Goal: Check status: Check status

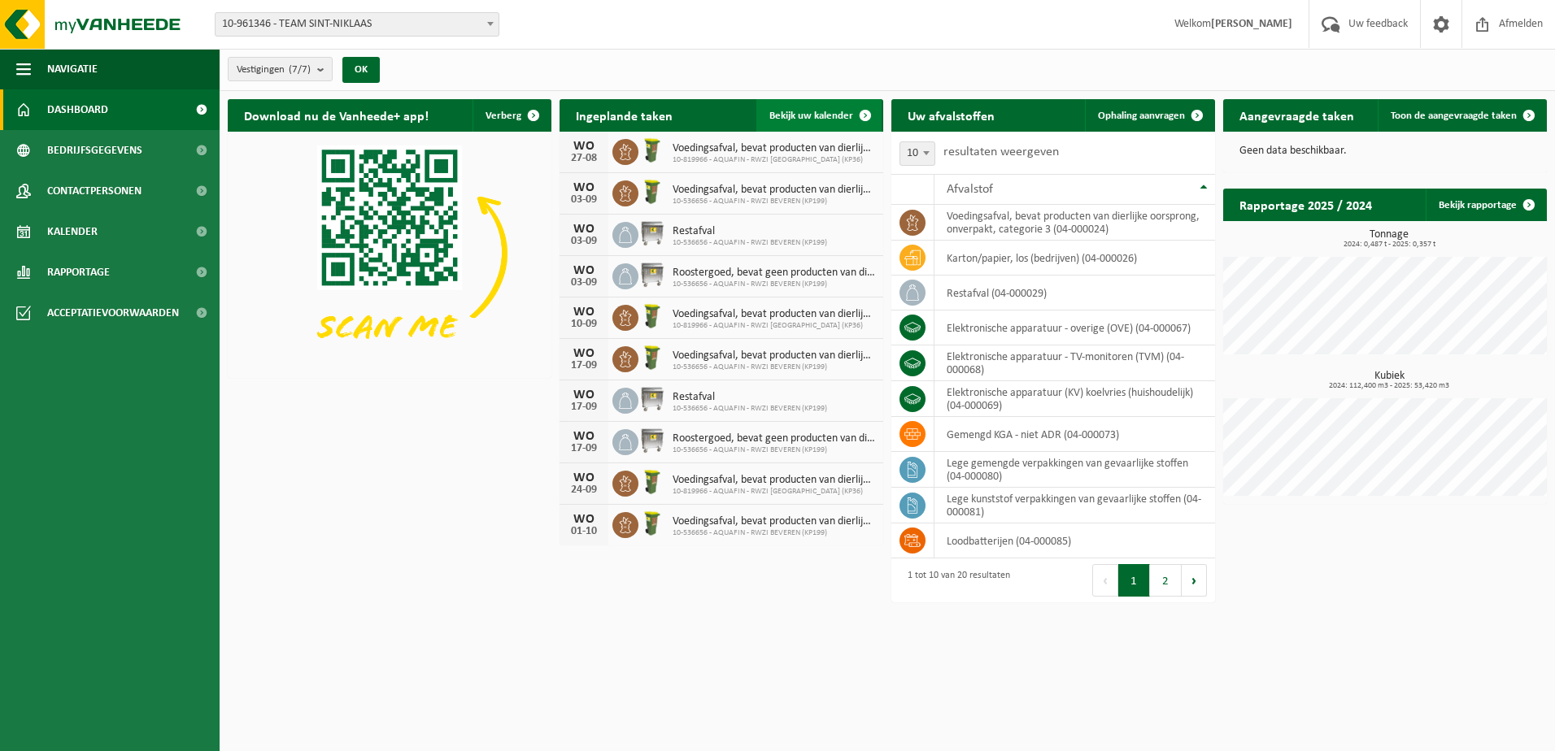
click at [817, 111] on span "Bekijk uw kalender" at bounding box center [811, 116] width 84 height 11
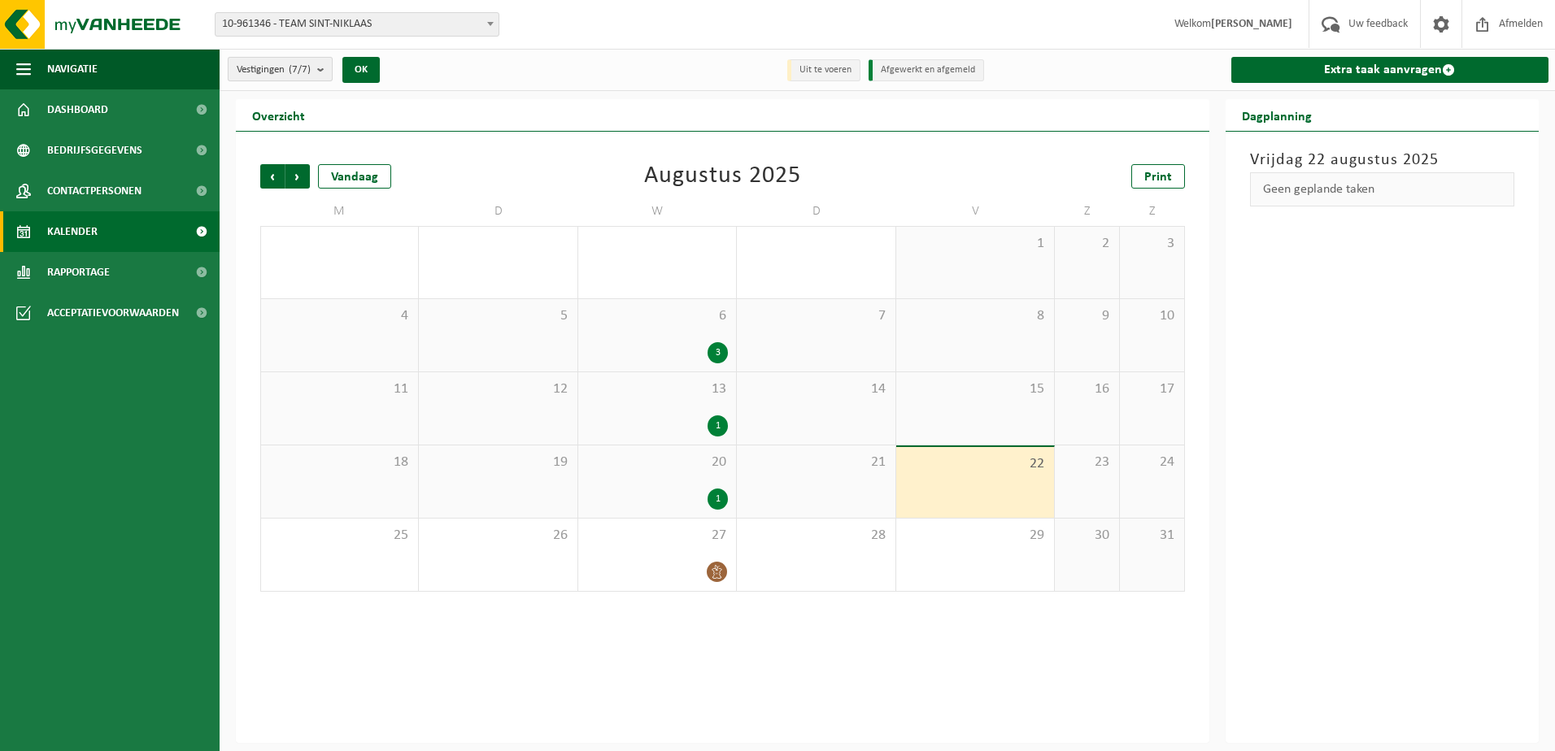
click at [318, 62] on button "Vestigingen (7/7)" at bounding box center [280, 69] width 105 height 24
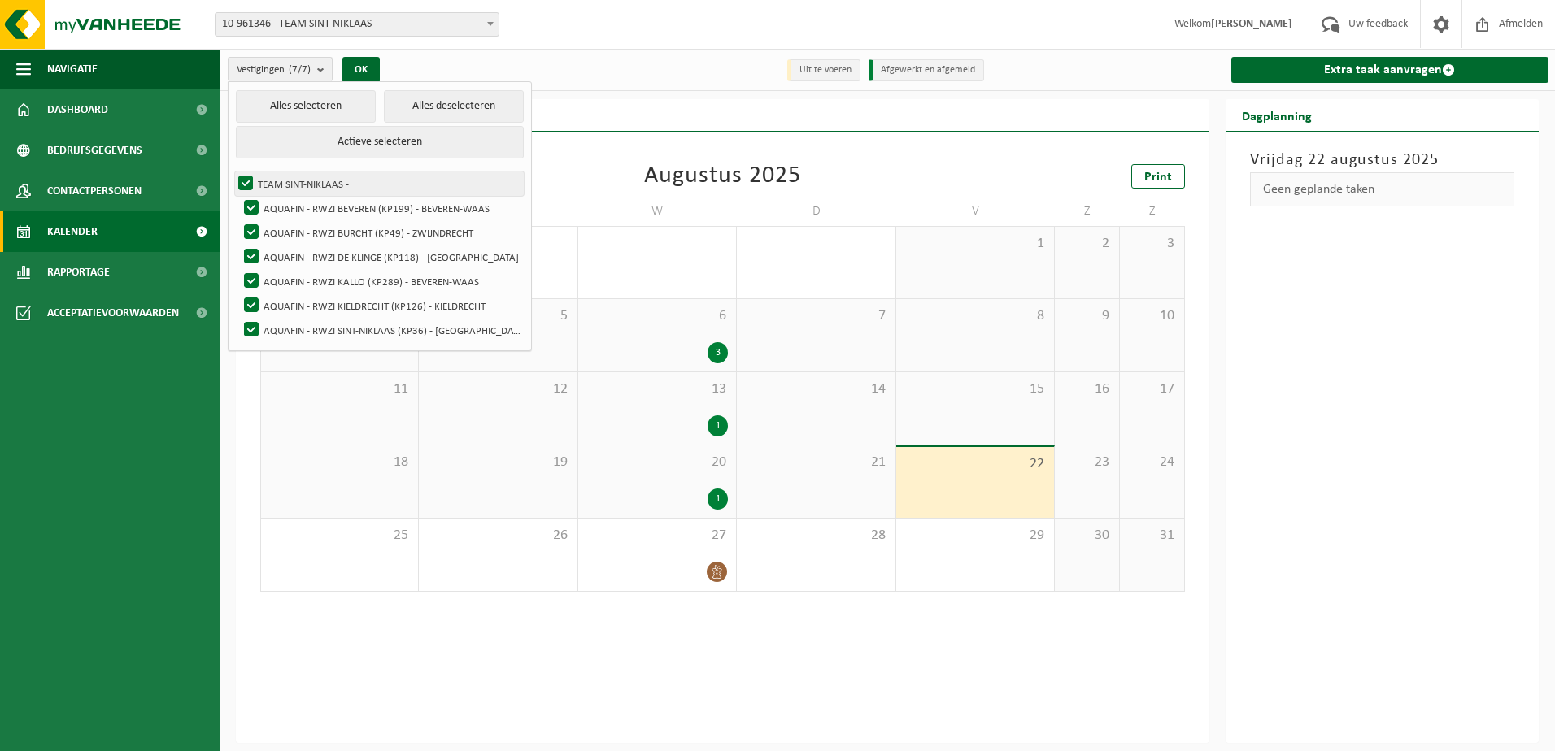
click at [245, 178] on label "TEAM SINT-NIKLAAS -" at bounding box center [379, 184] width 289 height 24
click at [233, 172] on input "TEAM SINT-NIKLAAS -" at bounding box center [232, 171] width 1 height 1
click at [247, 178] on label "TEAM SINT-NIKLAAS -" at bounding box center [379, 184] width 289 height 24
click at [233, 172] on input "TEAM SINT-NIKLAAS -" at bounding box center [232, 171] width 1 height 1
click at [249, 182] on label "TEAM SINT-NIKLAAS -" at bounding box center [379, 184] width 289 height 24
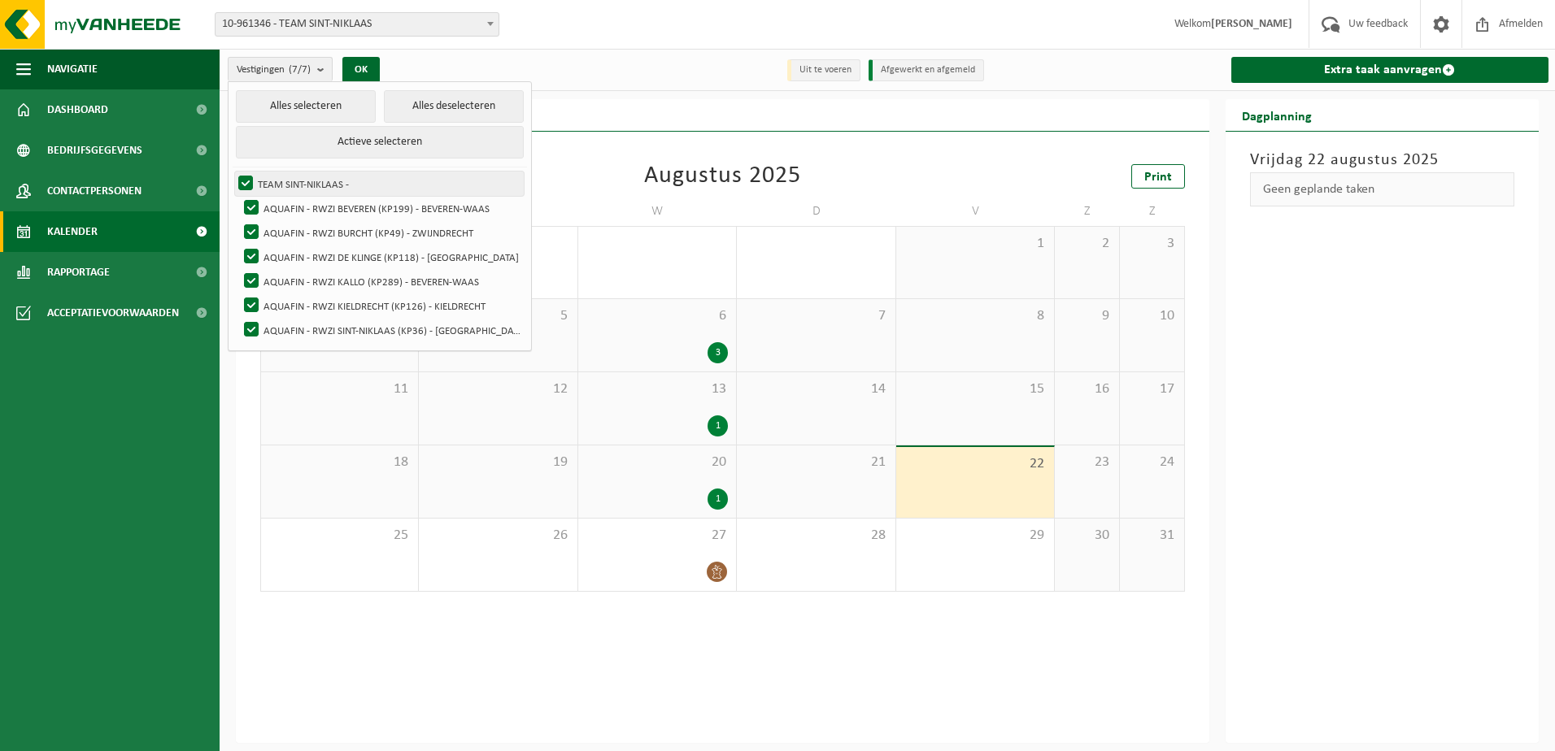
click at [233, 172] on input "TEAM SINT-NIKLAAS -" at bounding box center [232, 171] width 1 height 1
checkbox input "false"
click at [255, 227] on label "AQUAFIN - RWZI BURCHT (KP49) - ZWIJNDRECHT" at bounding box center [382, 232] width 283 height 24
click at [238, 220] on input "AQUAFIN - RWZI BURCHT (KP49) - ZWIJNDRECHT" at bounding box center [237, 220] width 1 height 1
checkbox input "false"
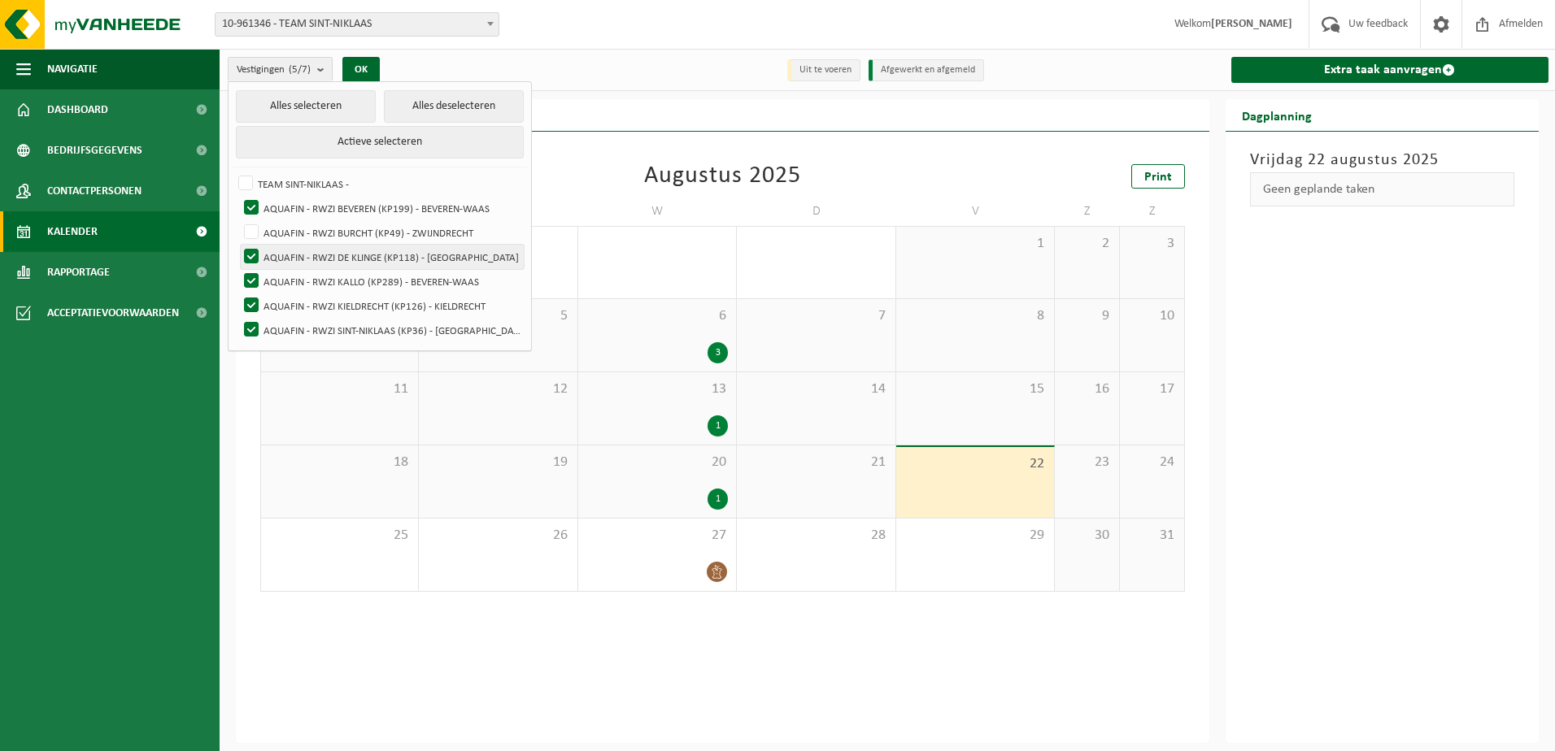
click at [249, 250] on label "AQUAFIN - RWZI DE KLINGE (KP118) - [GEOGRAPHIC_DATA]" at bounding box center [382, 257] width 283 height 24
click at [238, 245] on input "AQUAFIN - RWZI DE KLINGE (KP118) - [GEOGRAPHIC_DATA]" at bounding box center [237, 244] width 1 height 1
checkbox input "false"
click at [251, 277] on label "AQUAFIN - RWZI KALLO (KP289) - BEVEREN-WAAS" at bounding box center [382, 281] width 283 height 24
click at [238, 269] on input "AQUAFIN - RWZI KALLO (KP289) - BEVEREN-WAAS" at bounding box center [237, 268] width 1 height 1
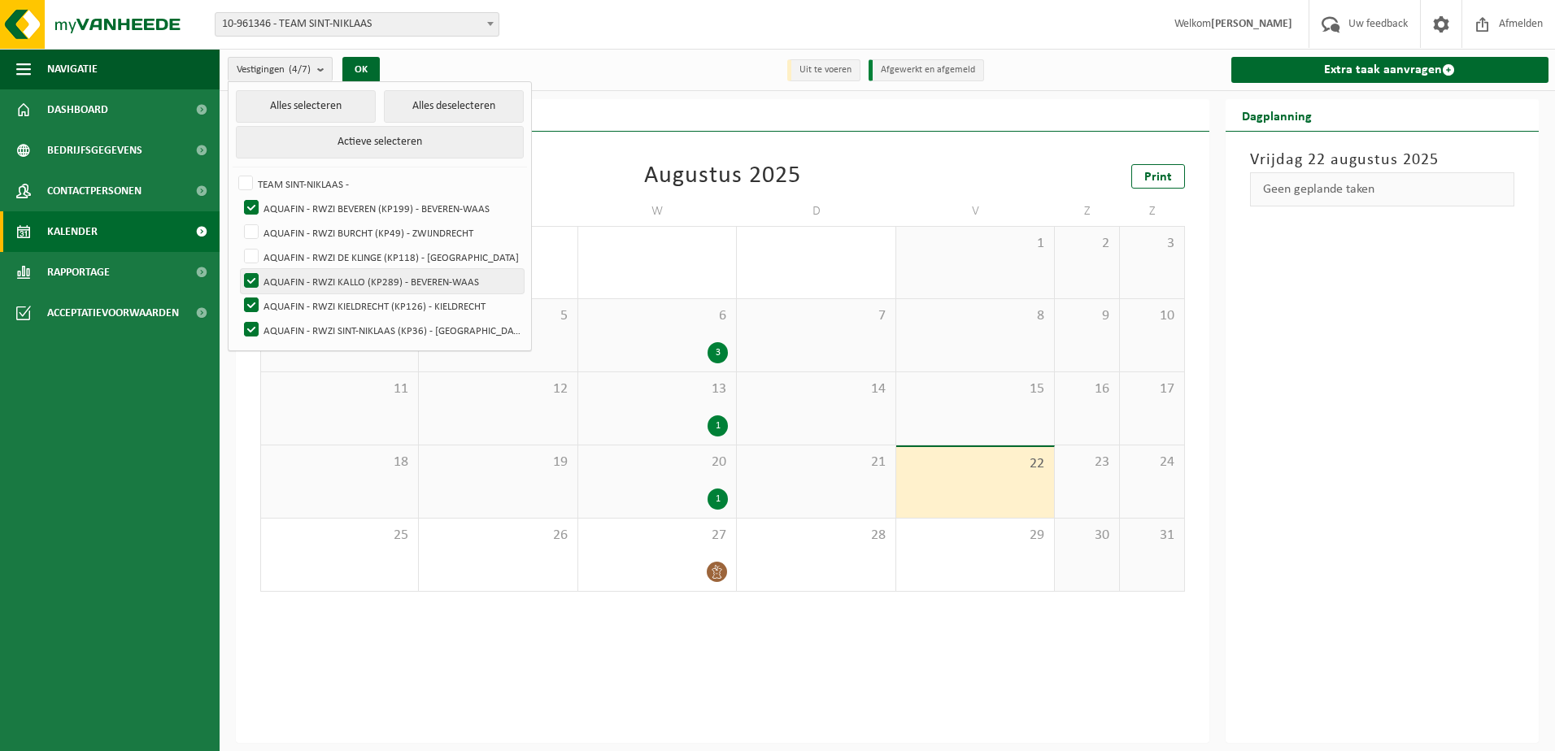
checkbox input "false"
click at [245, 294] on label "AQUAFIN - RWZI KIELDRECHT (KP126) - KIELDRECHT" at bounding box center [382, 306] width 283 height 24
click at [238, 293] on input "AQUAFIN - RWZI KIELDRECHT (KP126) - KIELDRECHT" at bounding box center [237, 293] width 1 height 1
checkbox input "false"
click at [251, 324] on label "AQUAFIN - RWZI SINT-NIKLAAS (KP36) - [GEOGRAPHIC_DATA]" at bounding box center [382, 330] width 283 height 24
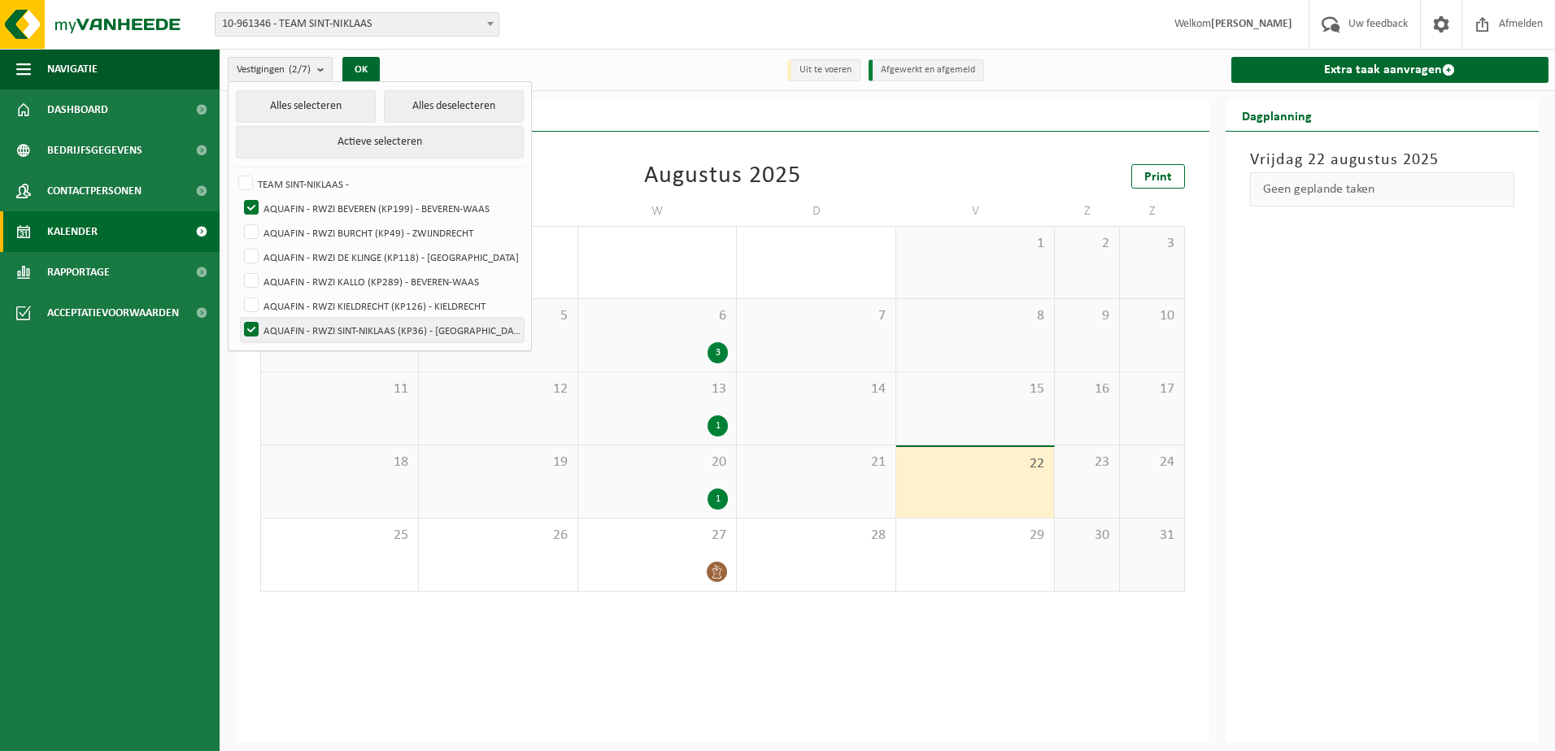
click at [238, 318] on input "AQUAFIN - RWZI SINT-NIKLAAS (KP36) - [GEOGRAPHIC_DATA]" at bounding box center [237, 317] width 1 height 1
checkbox input "false"
click at [718, 569] on icon at bounding box center [717, 572] width 14 height 14
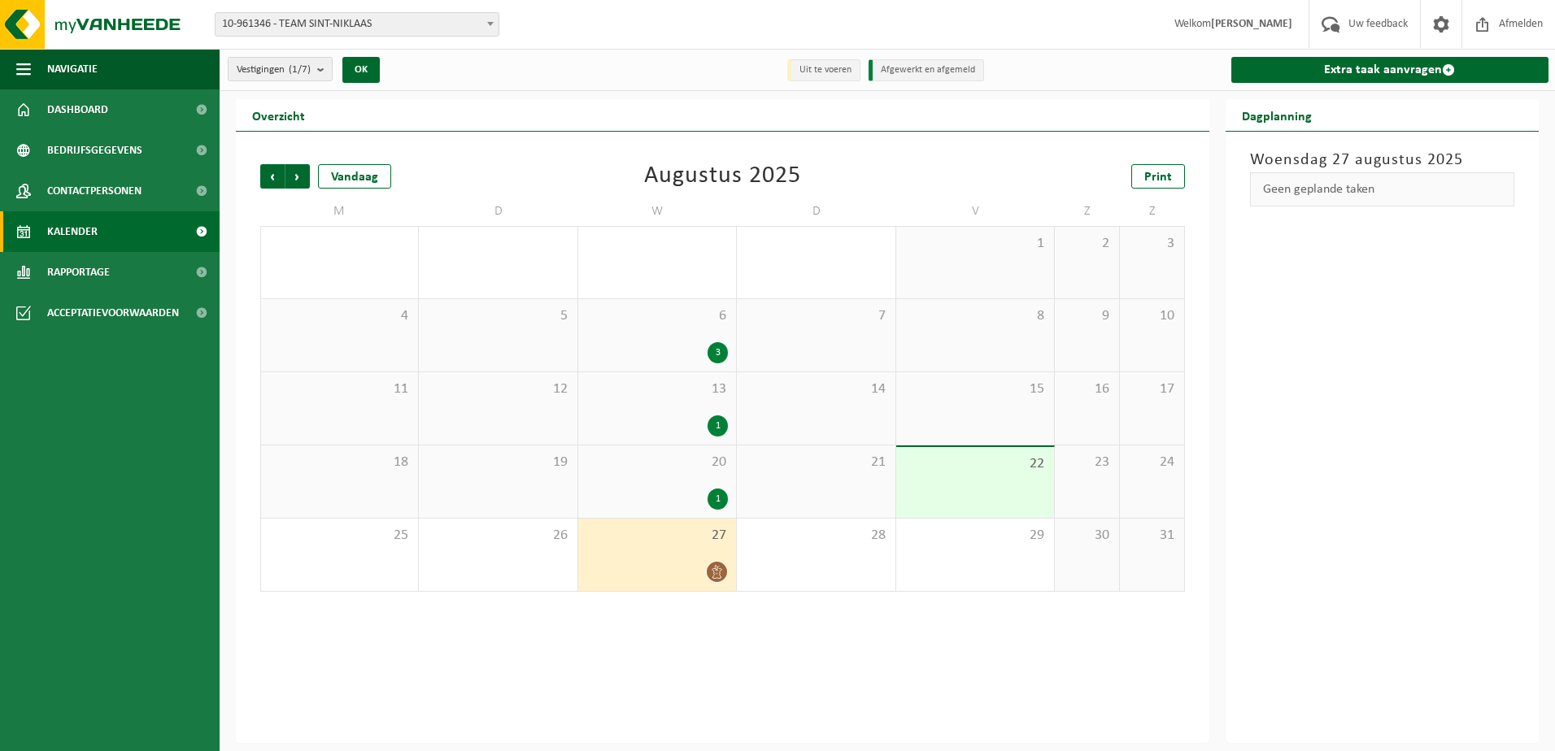
click at [718, 494] on div "1" at bounding box center [717, 499] width 20 height 21
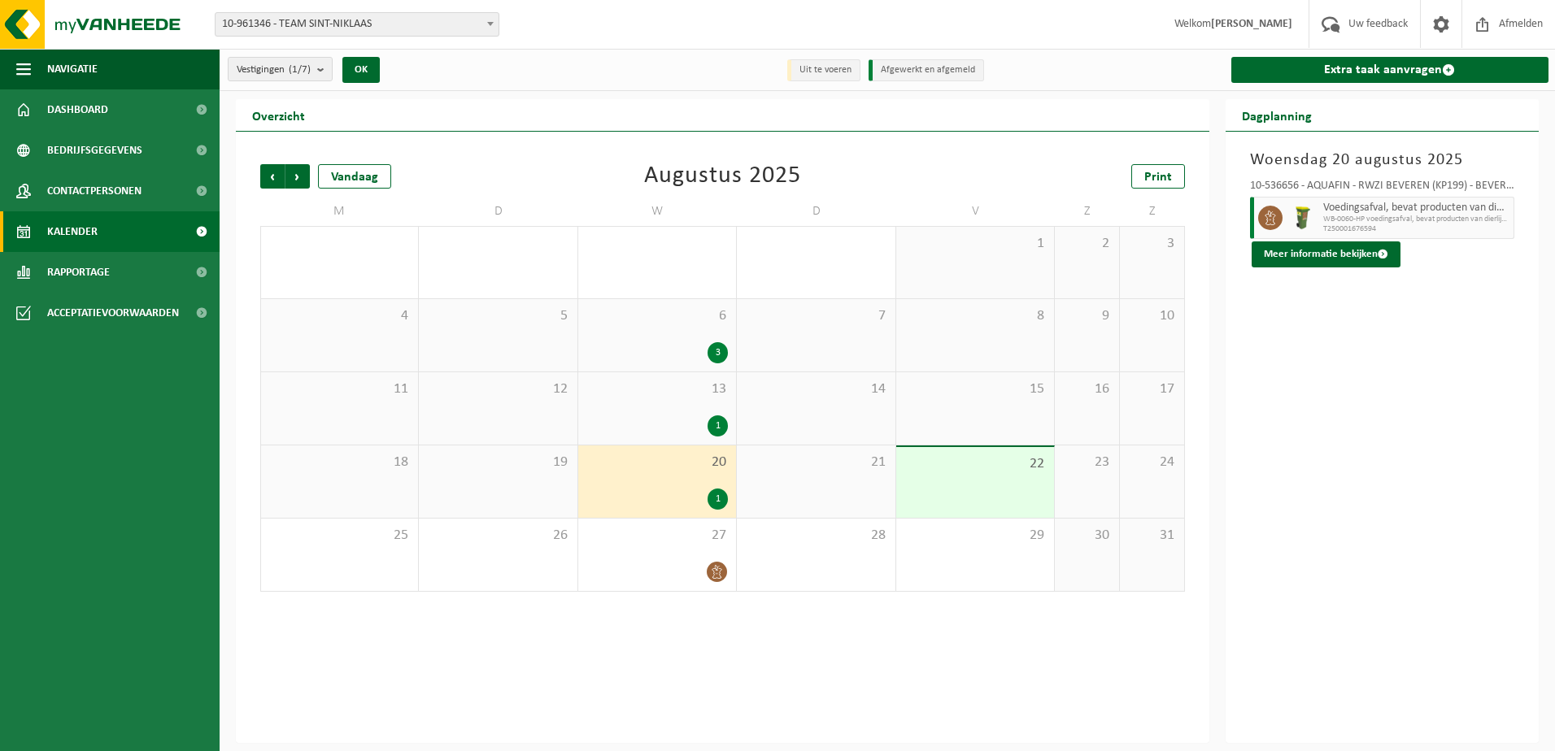
click at [715, 418] on div "1" at bounding box center [717, 425] width 20 height 21
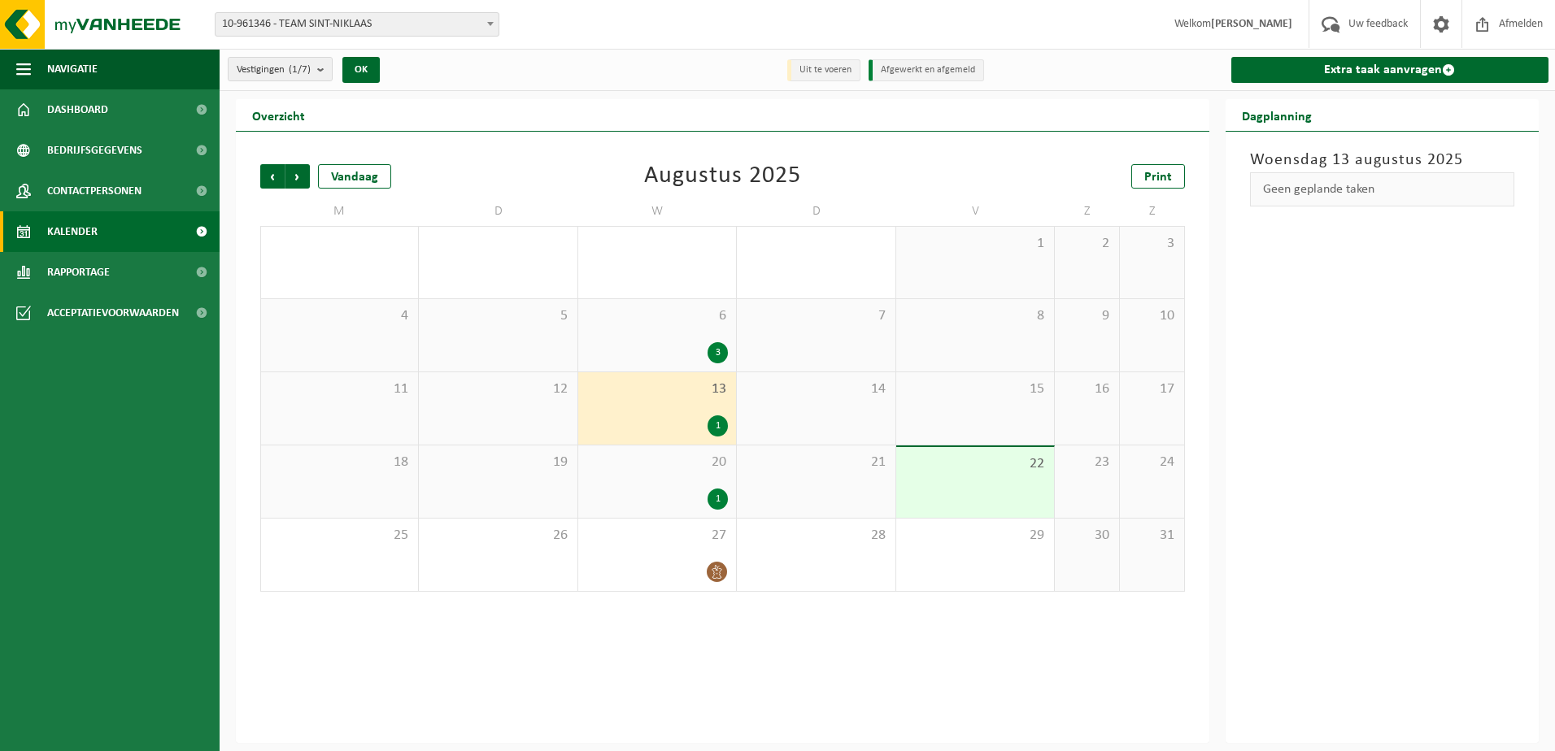
click at [722, 347] on div "3" at bounding box center [717, 352] width 20 height 21
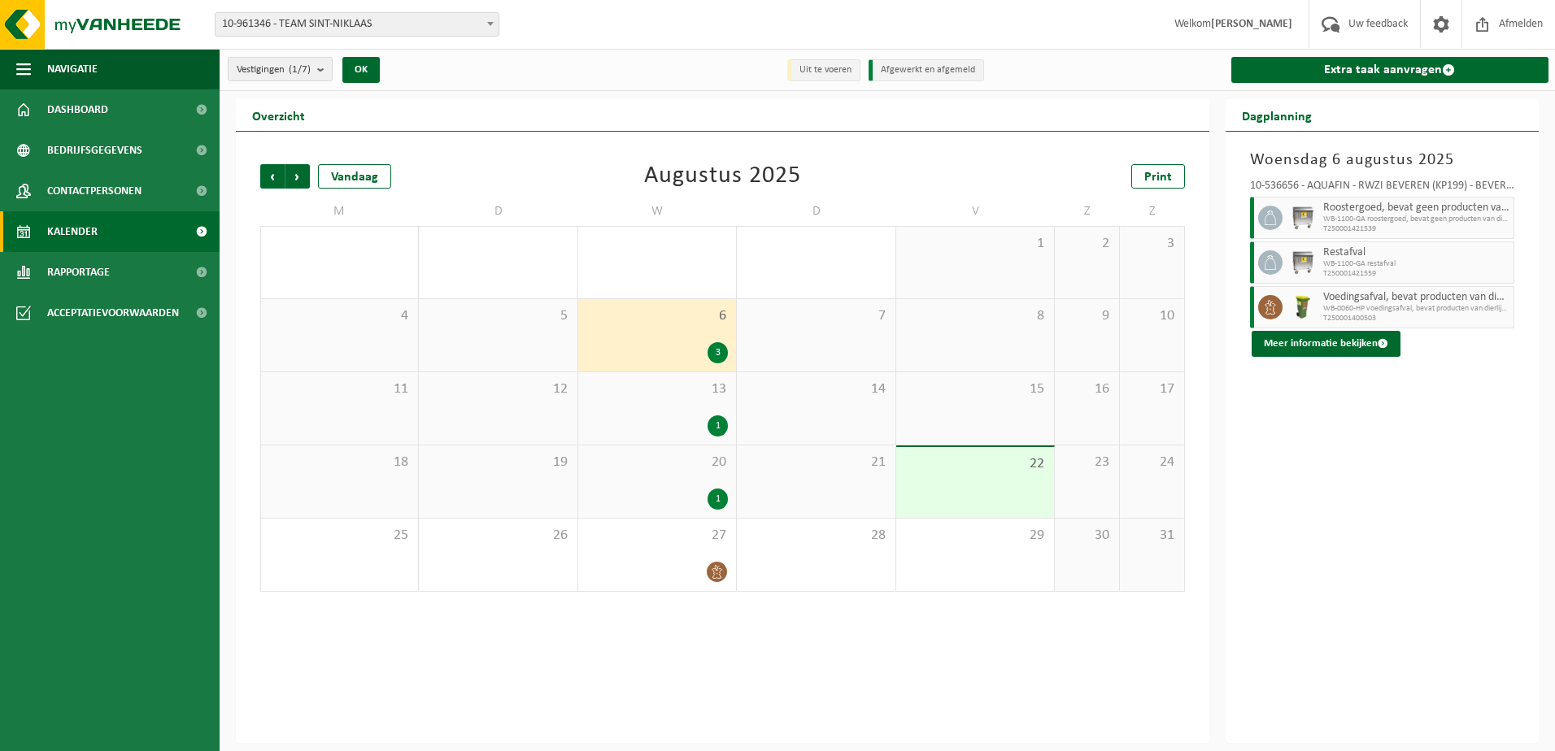
click at [708, 481] on div "20 1" at bounding box center [657, 482] width 158 height 72
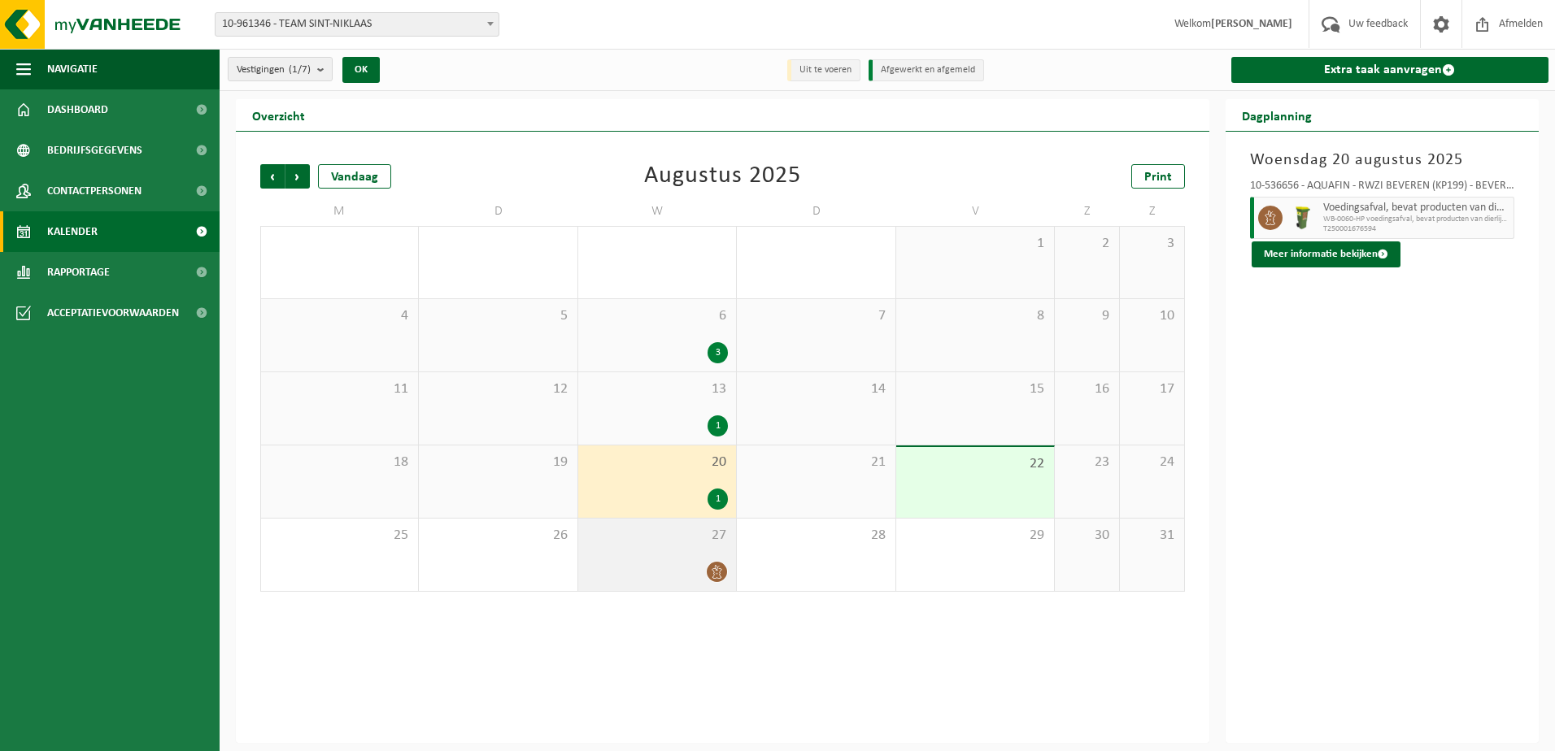
click at [712, 565] on icon at bounding box center [717, 572] width 14 height 14
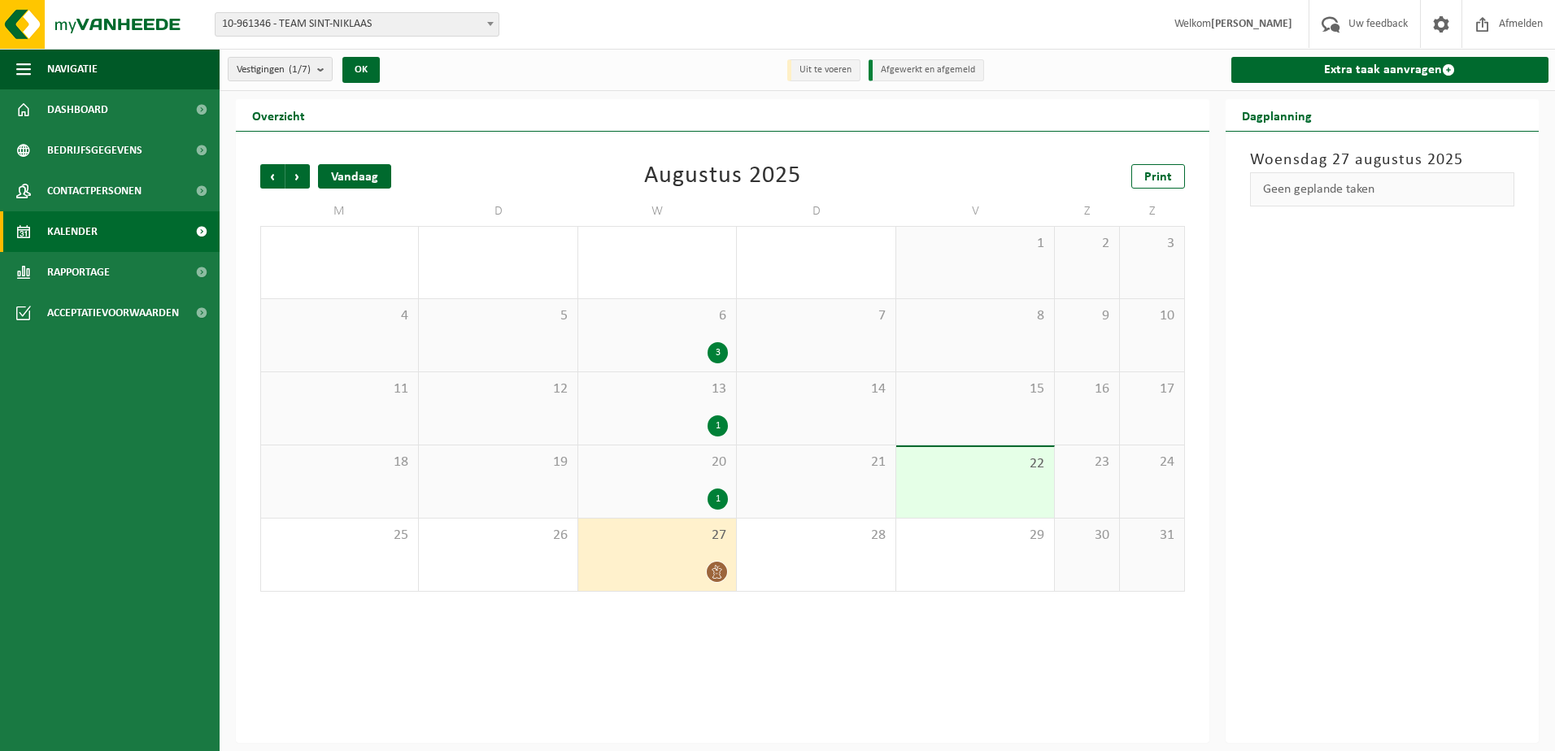
click at [355, 172] on div "Vandaag" at bounding box center [354, 176] width 73 height 24
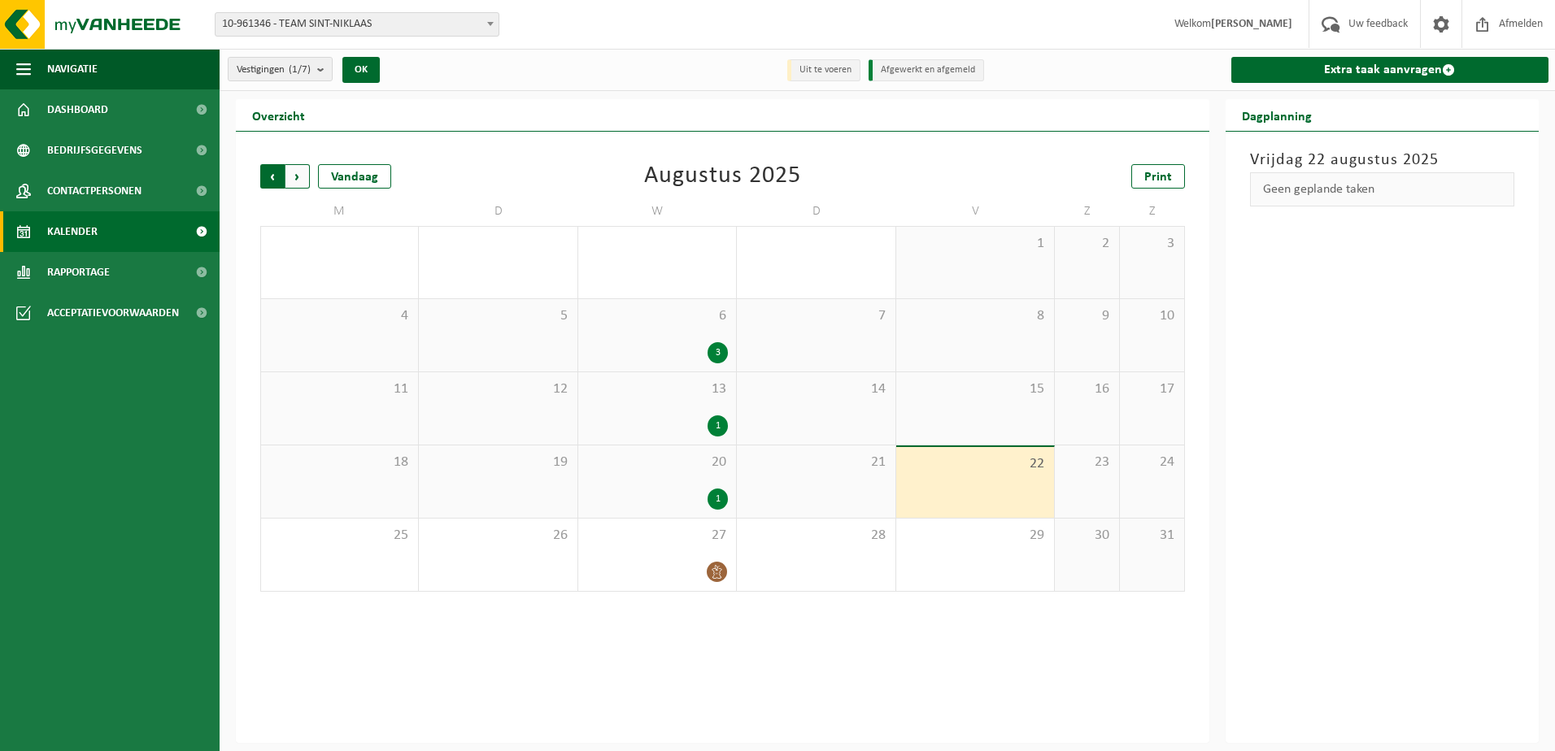
click at [302, 176] on span "Volgende" at bounding box center [297, 176] width 24 height 24
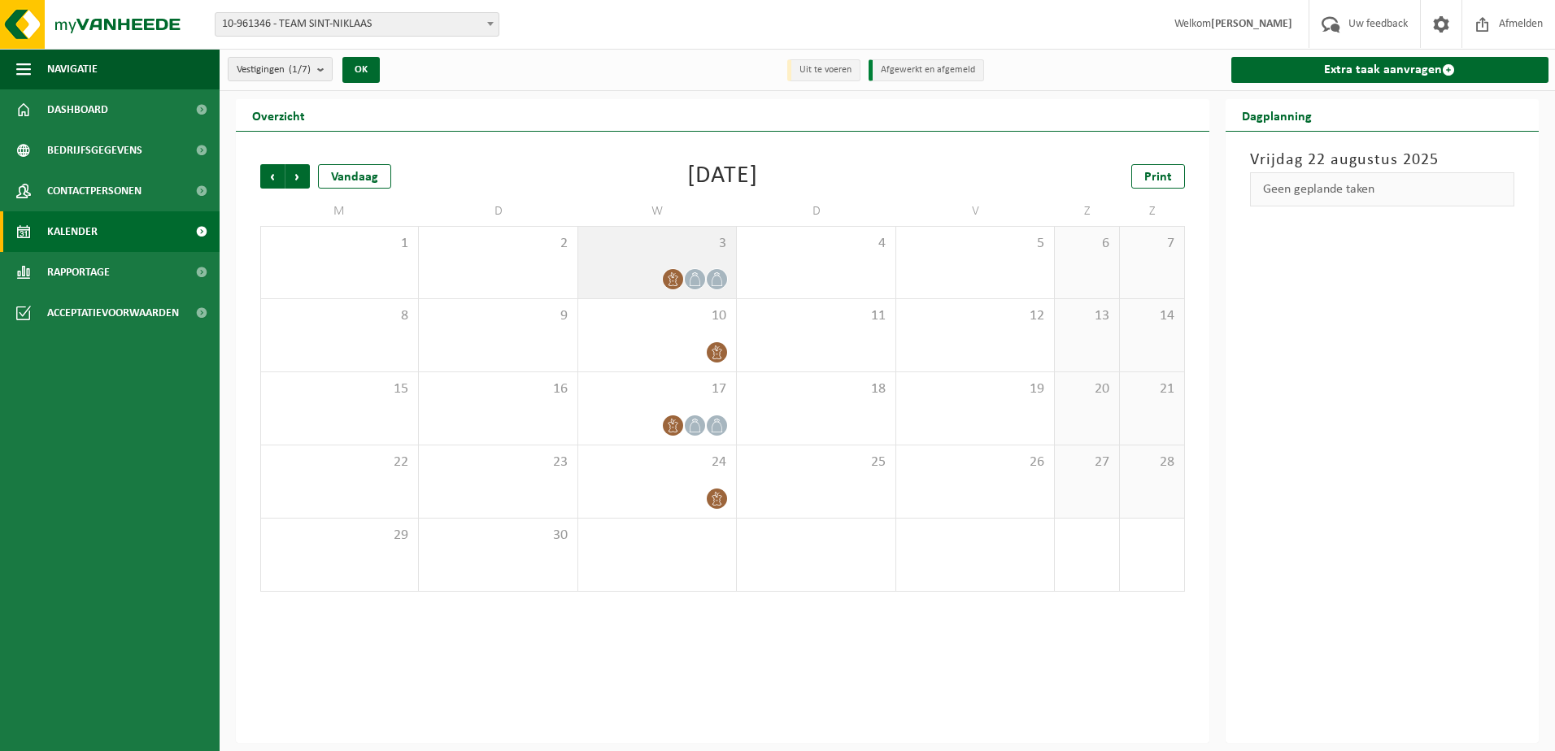
click at [699, 269] on span at bounding box center [695, 279] width 20 height 20
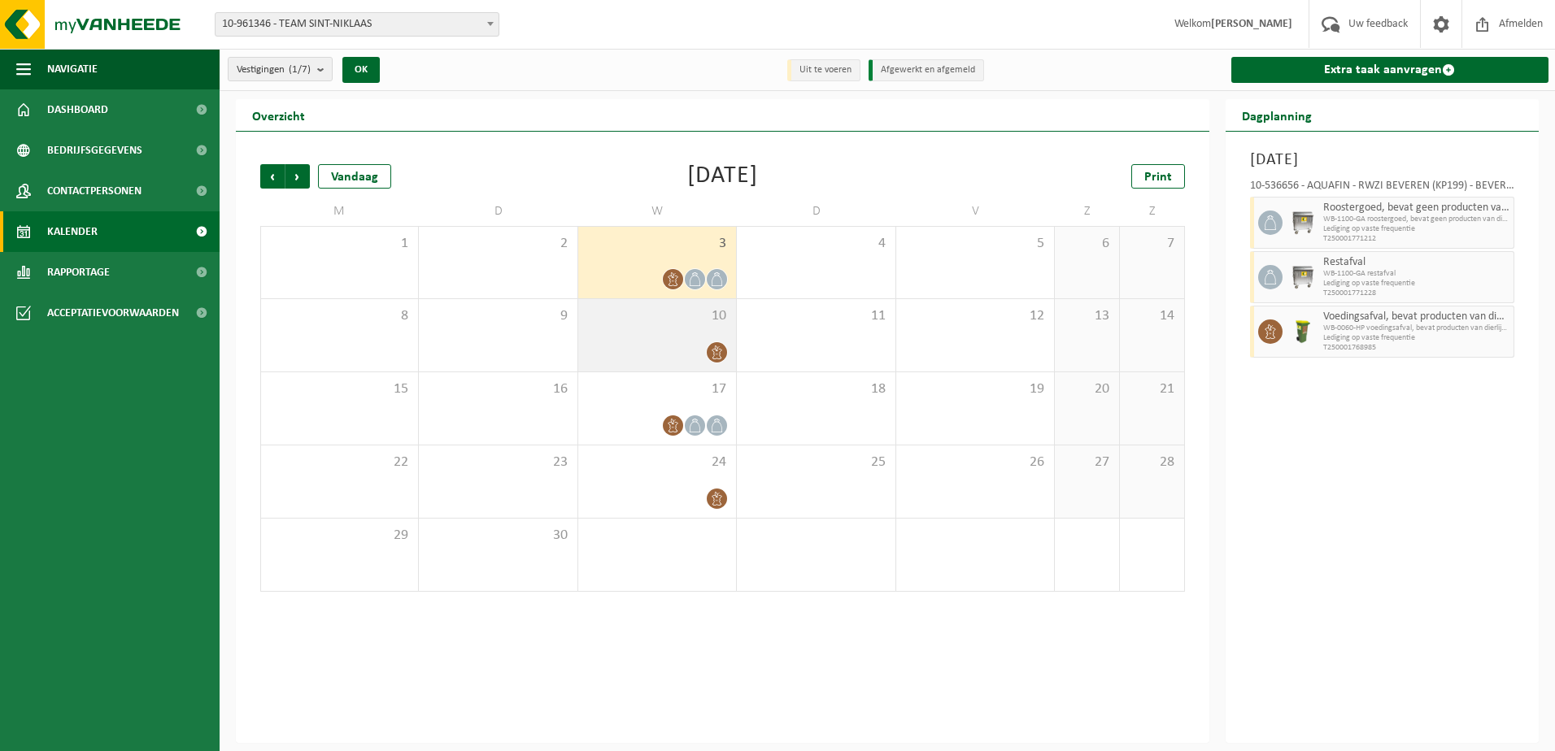
click at [699, 336] on div "10" at bounding box center [657, 335] width 158 height 72
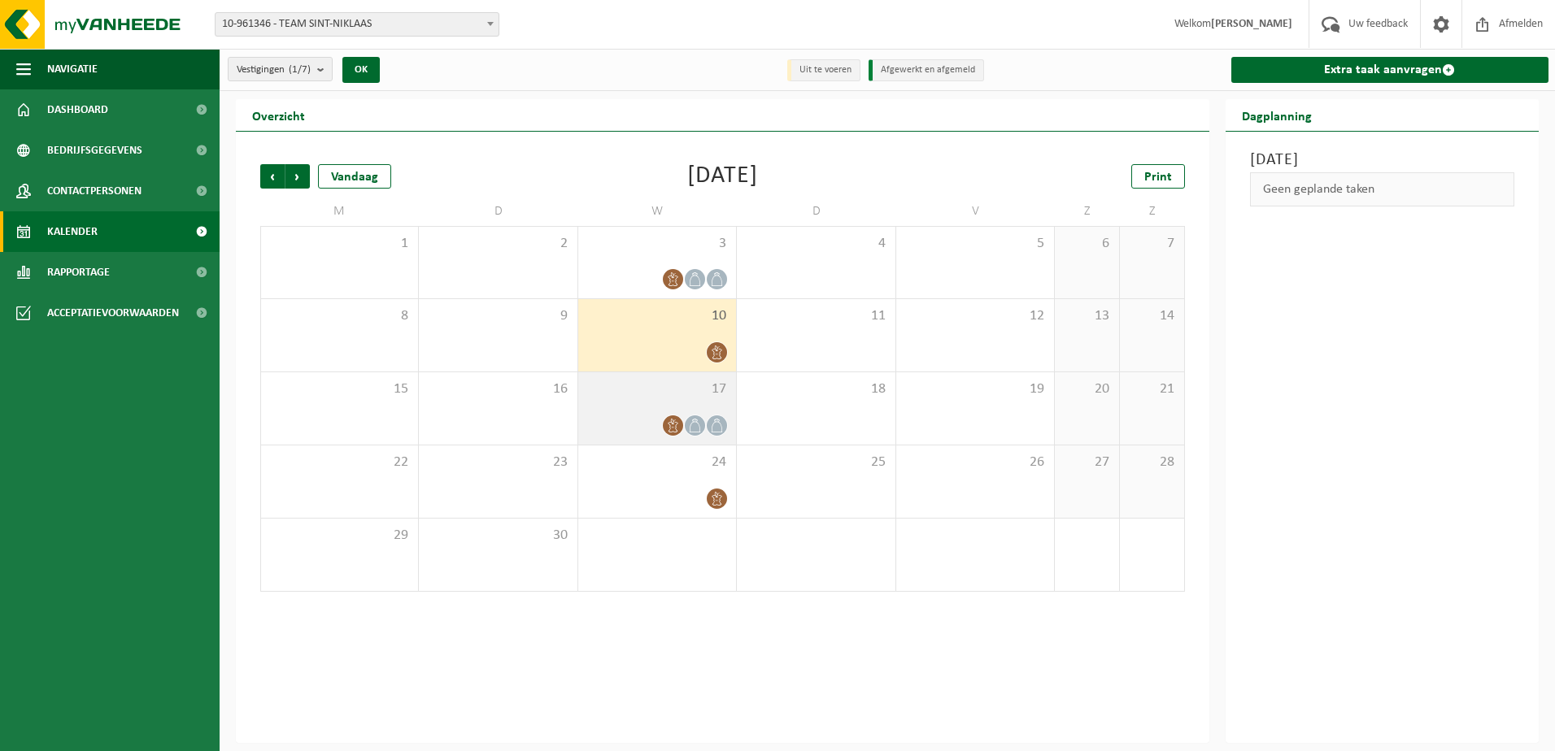
click at [697, 393] on span "17" at bounding box center [656, 390] width 141 height 18
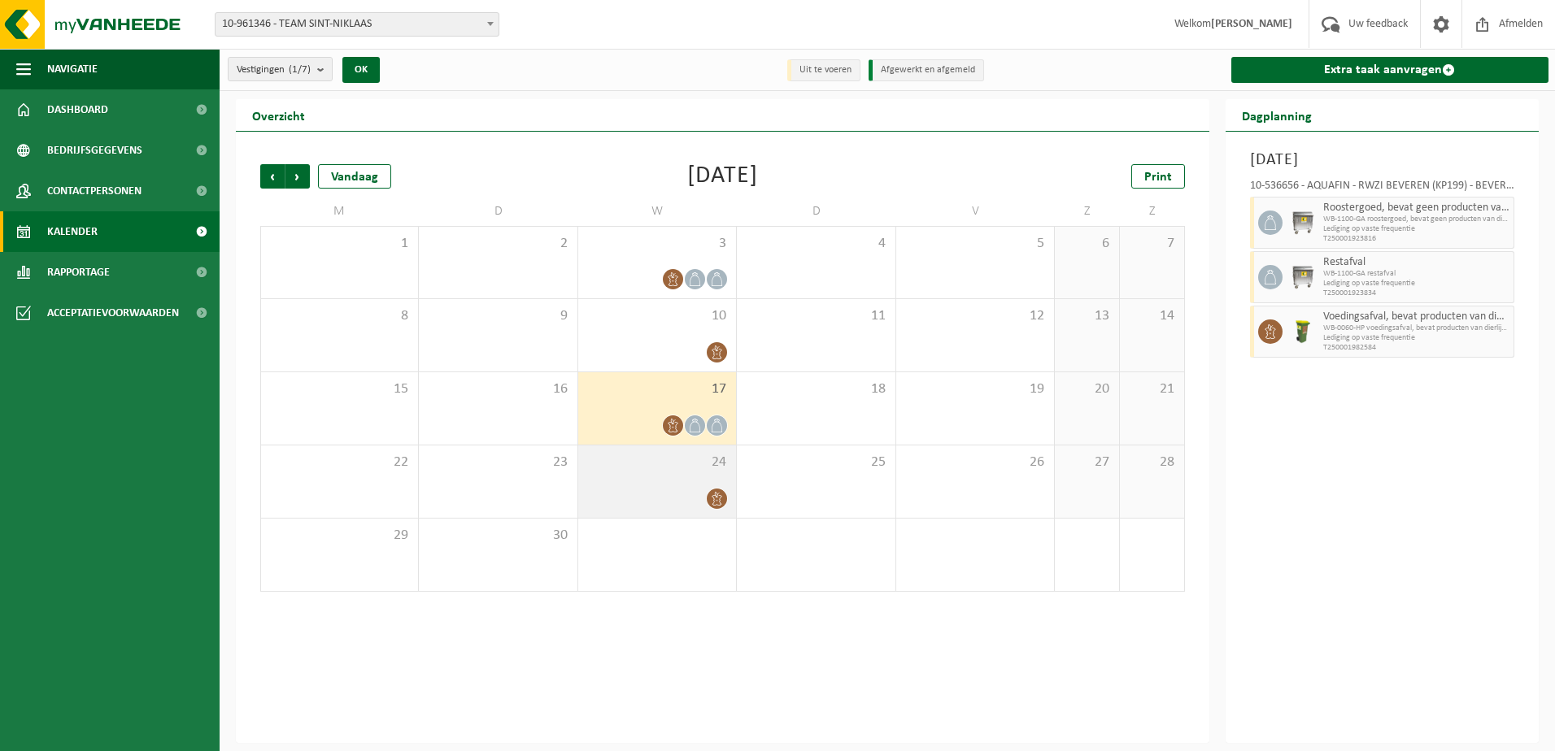
click at [702, 463] on span "24" at bounding box center [656, 463] width 141 height 18
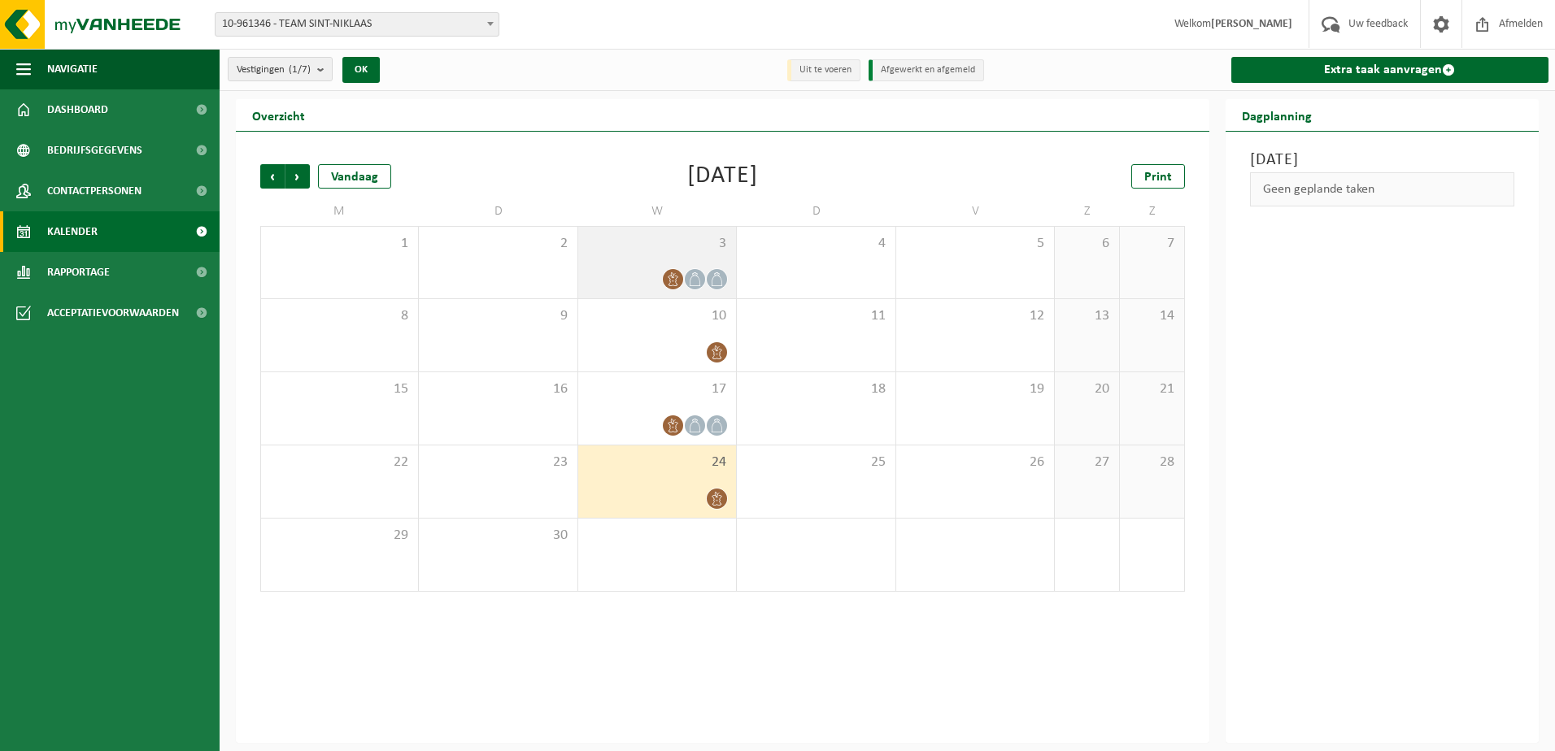
click at [687, 269] on div at bounding box center [656, 279] width 141 height 22
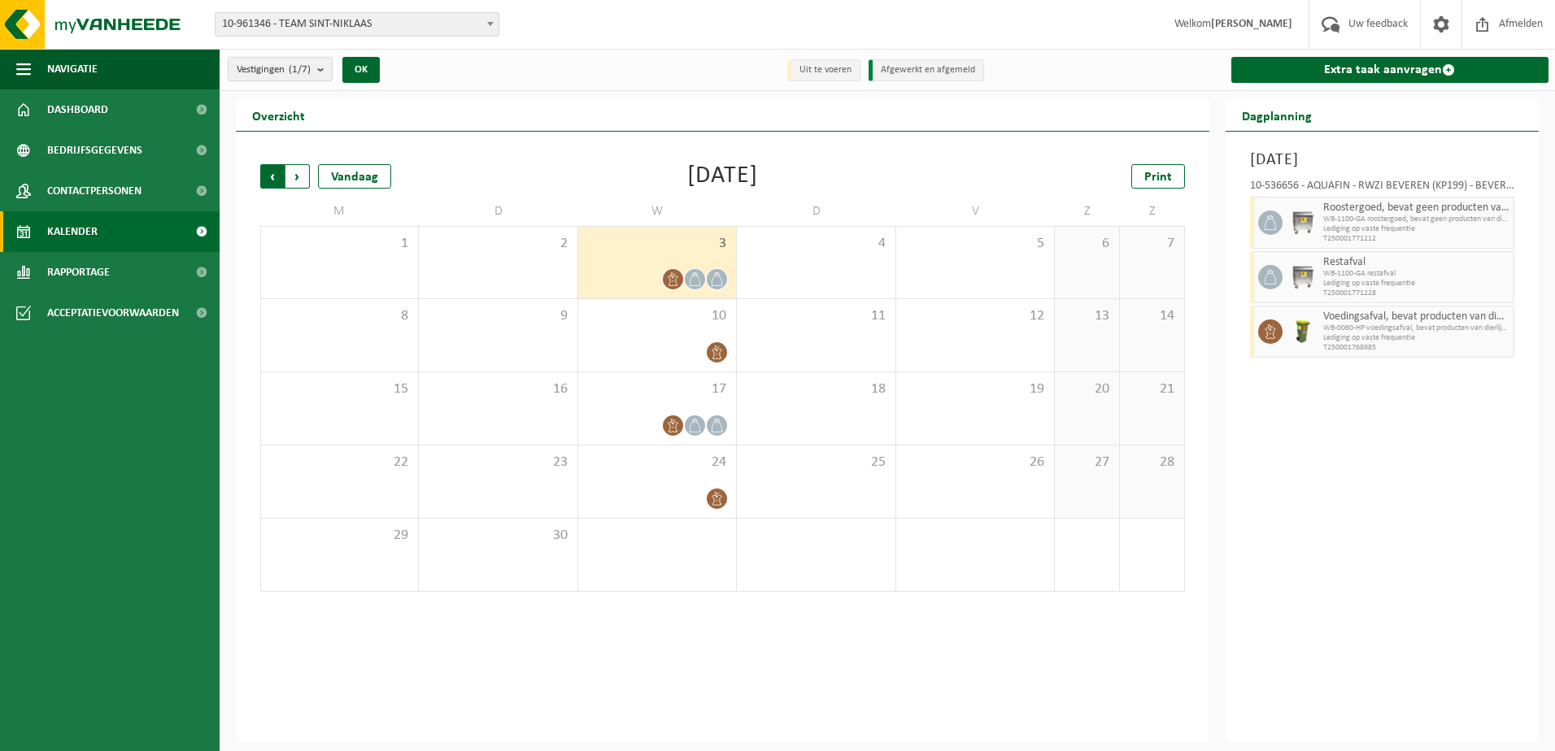
click at [295, 175] on span "Volgende" at bounding box center [297, 176] width 24 height 24
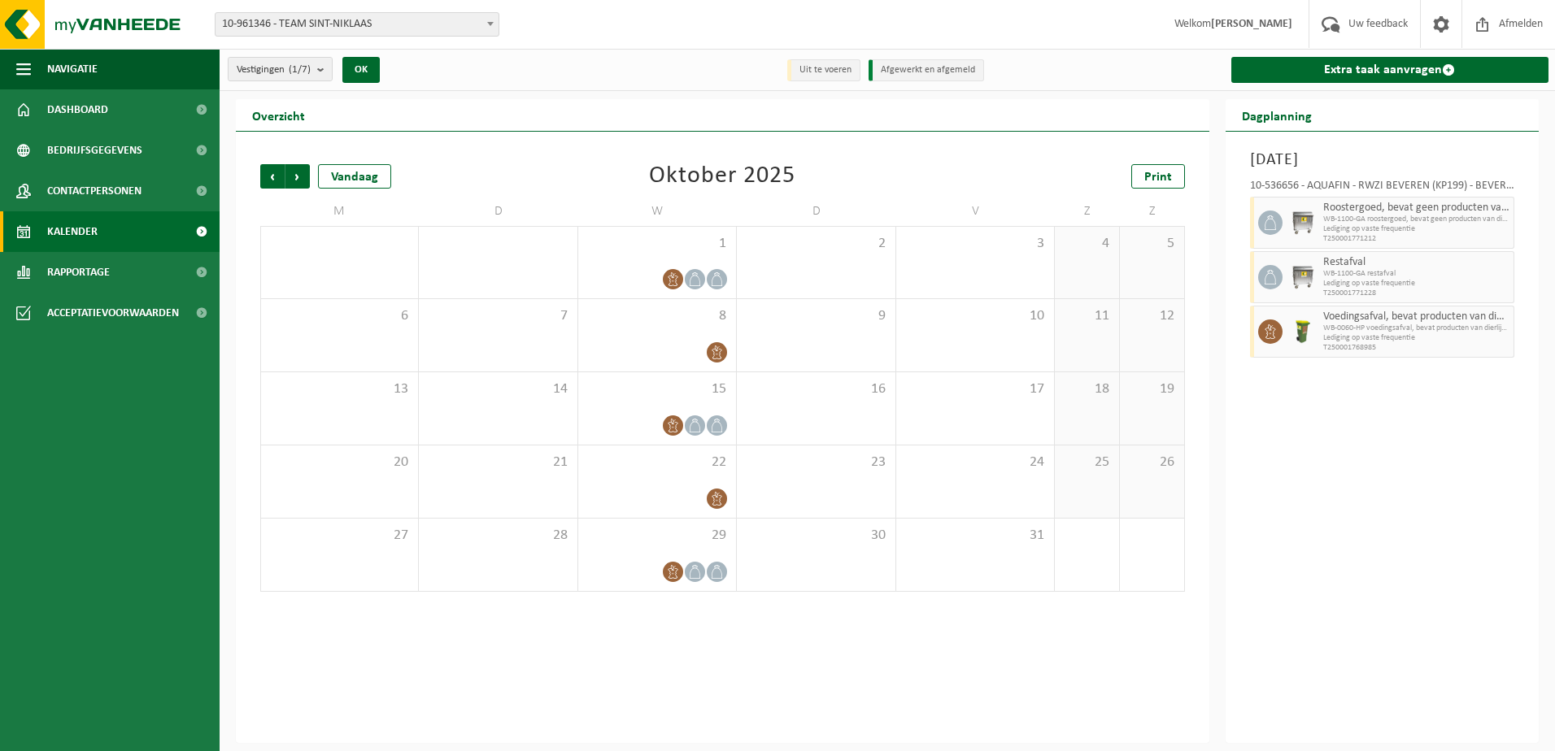
click at [295, 175] on span "Volgende" at bounding box center [297, 176] width 24 height 24
click at [268, 178] on span "Vorige" at bounding box center [272, 176] width 24 height 24
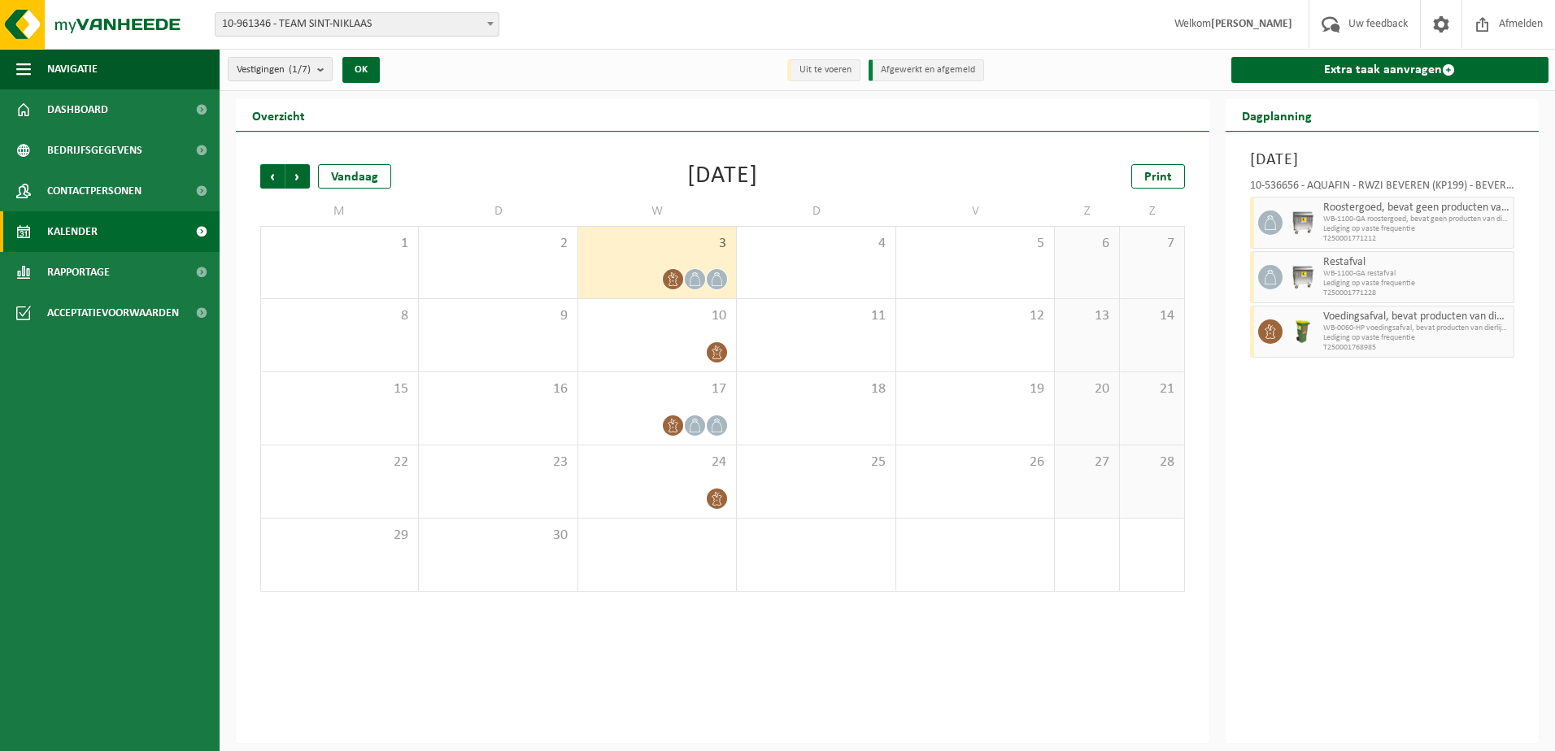
click at [268, 178] on span "Vorige" at bounding box center [272, 176] width 24 height 24
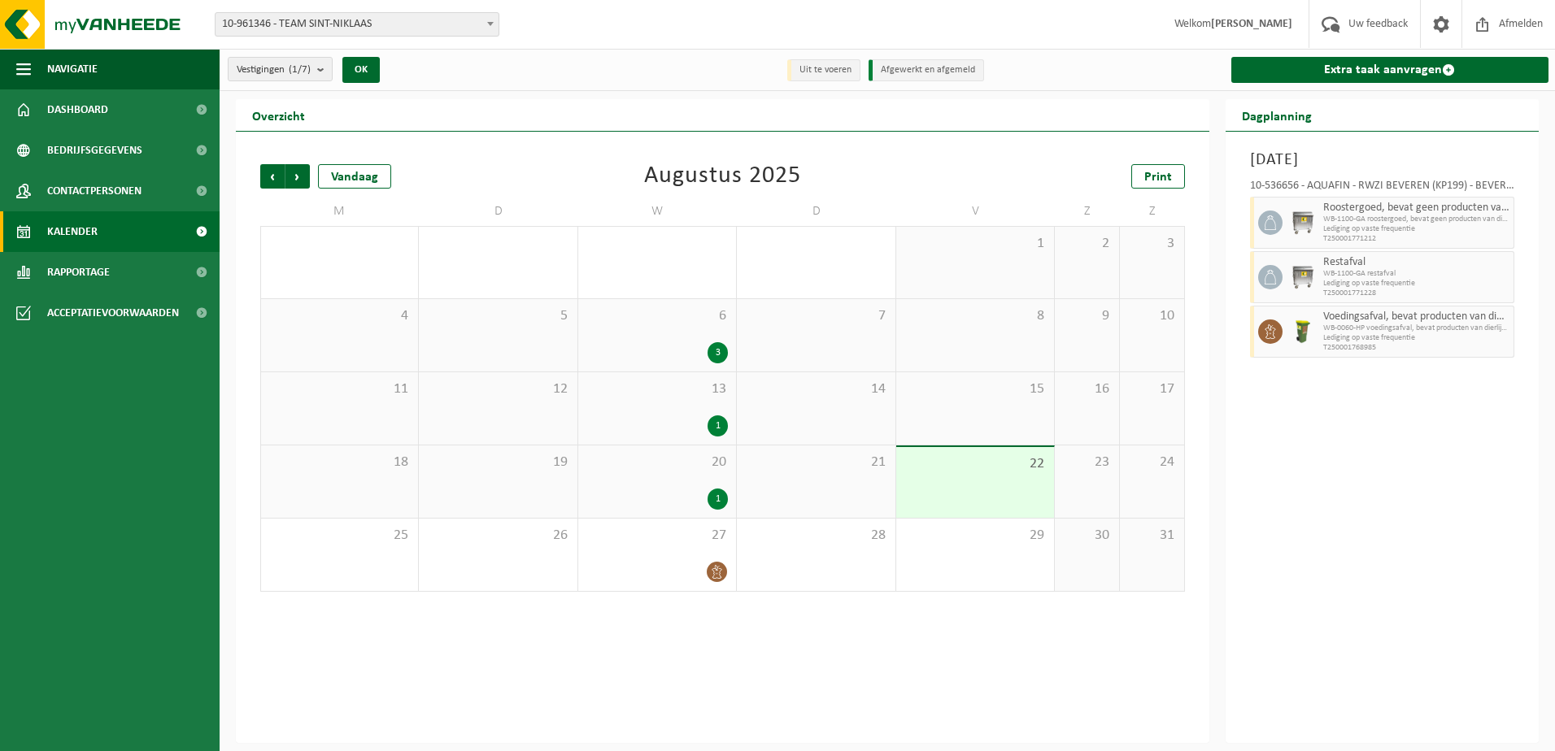
click at [268, 178] on span "Vorige" at bounding box center [272, 176] width 24 height 24
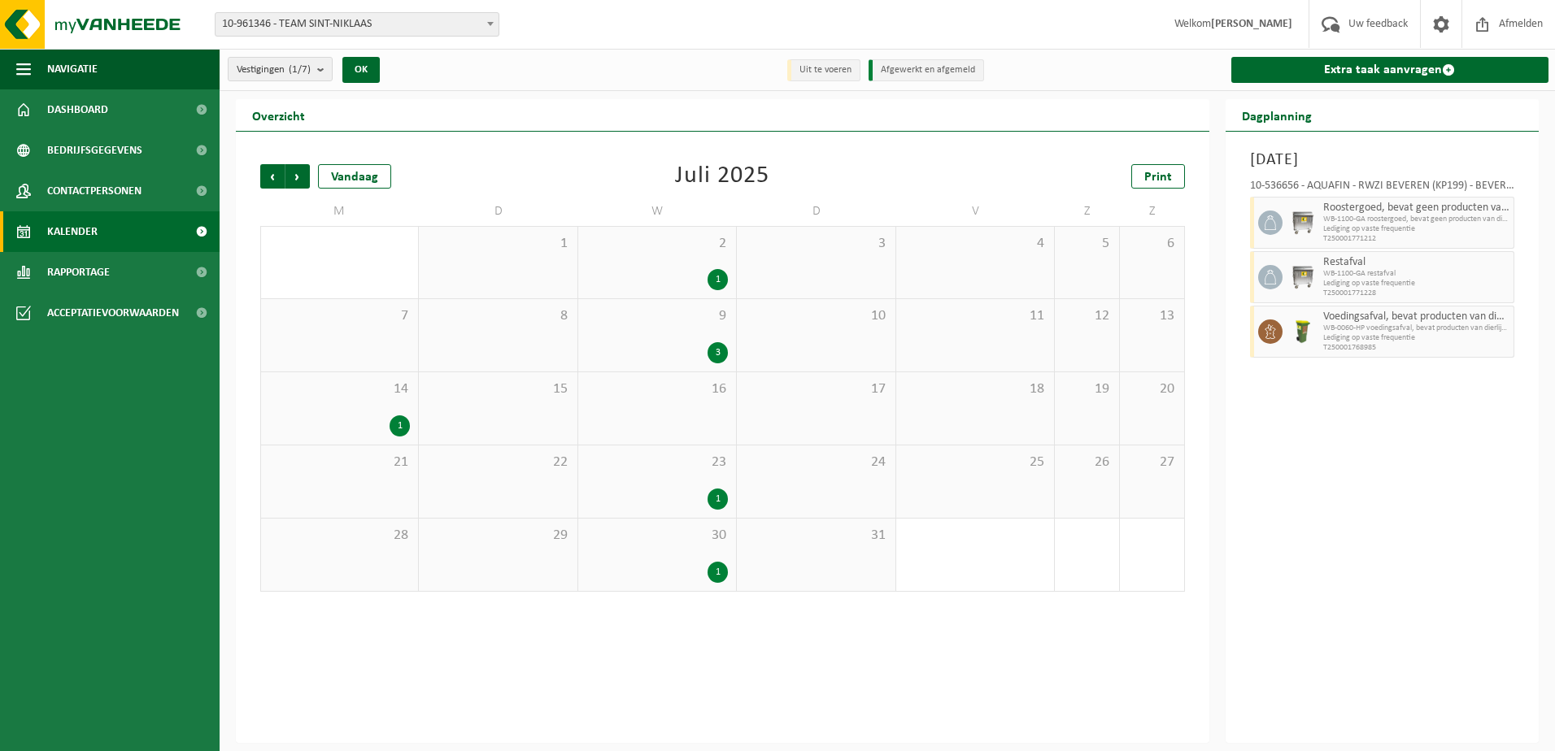
click at [695, 273] on div "1" at bounding box center [656, 279] width 141 height 21
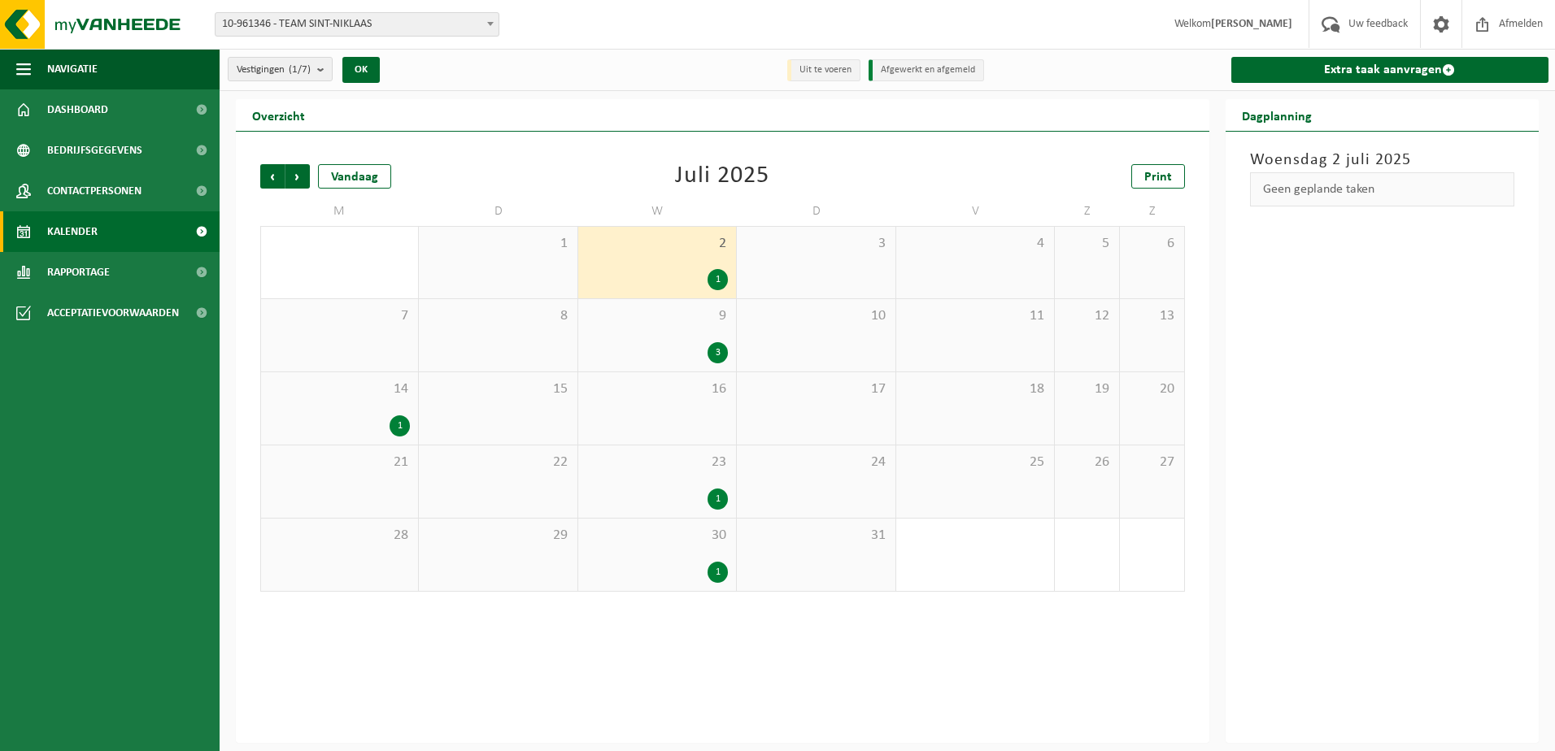
click at [716, 346] on div "3" at bounding box center [717, 352] width 20 height 21
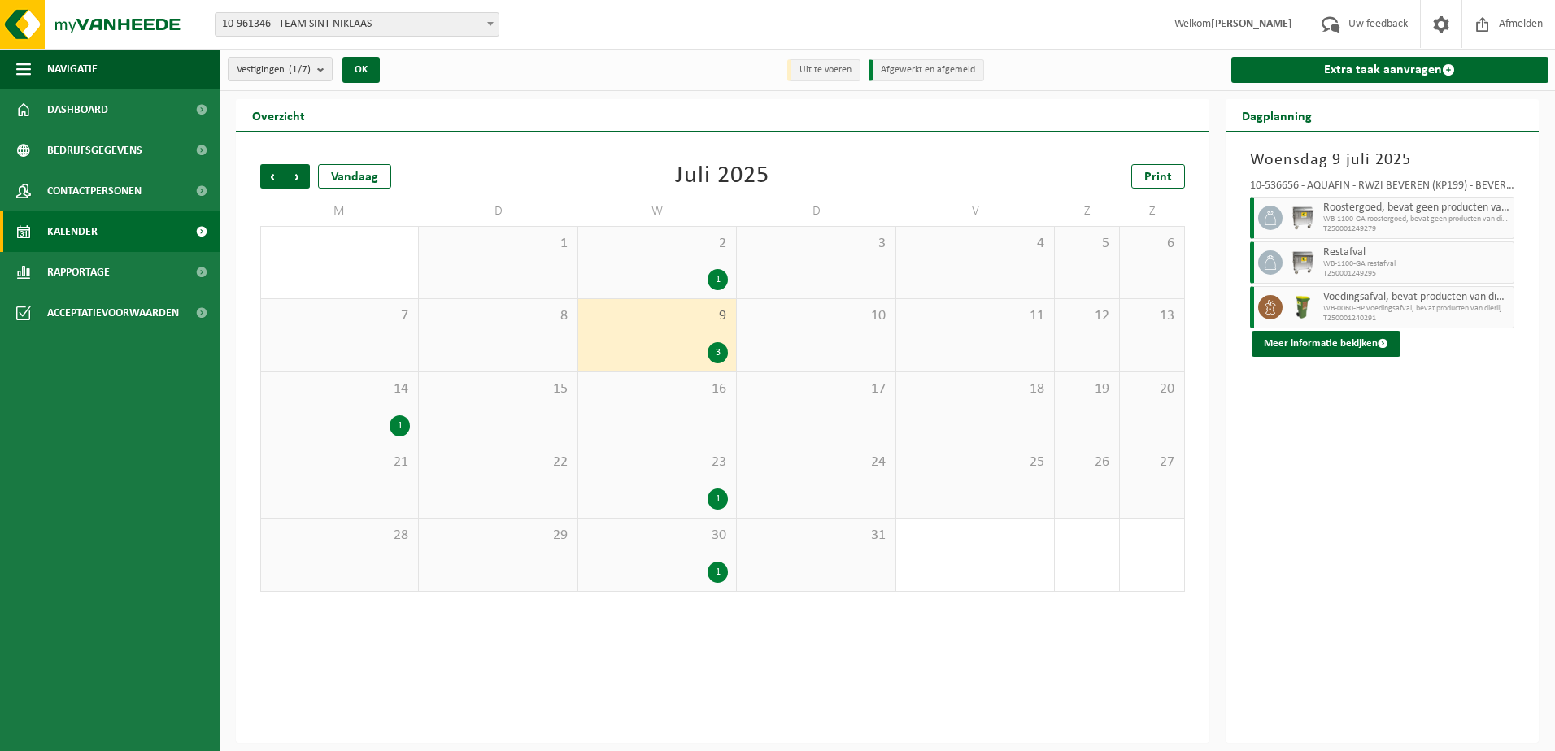
click at [717, 492] on div "1" at bounding box center [717, 499] width 20 height 21
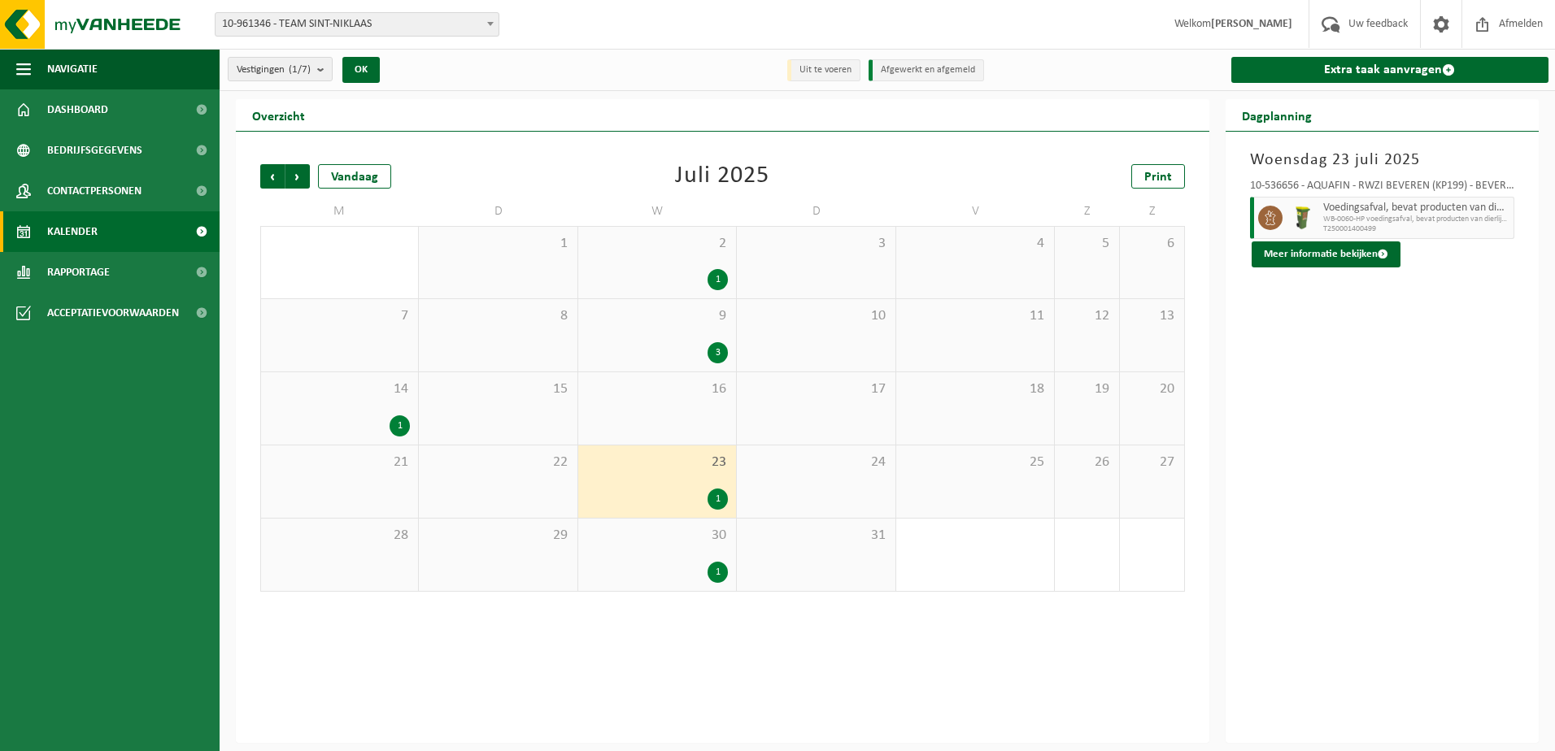
click at [711, 568] on div "1" at bounding box center [717, 572] width 20 height 21
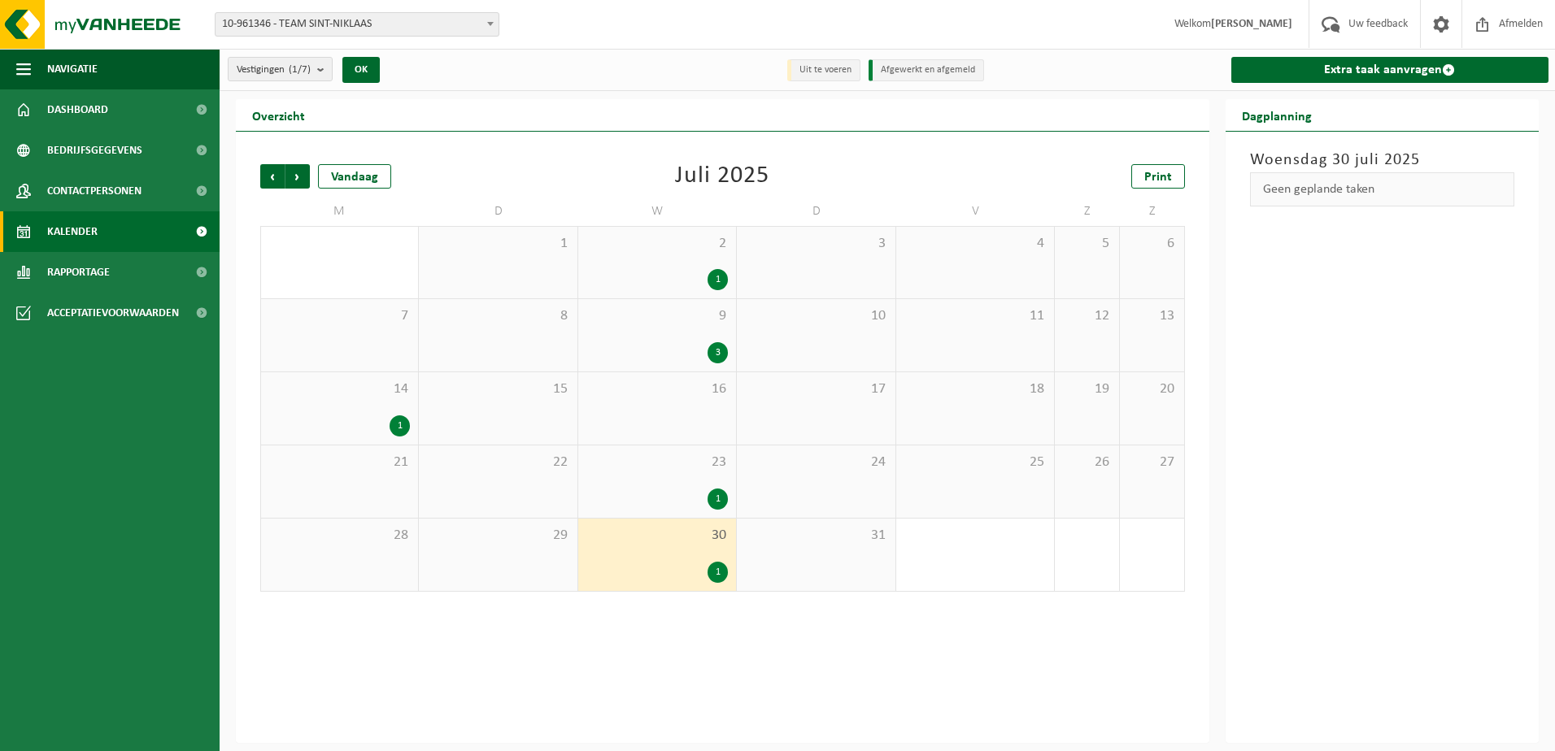
click at [389, 417] on div "1" at bounding box center [339, 425] width 141 height 21
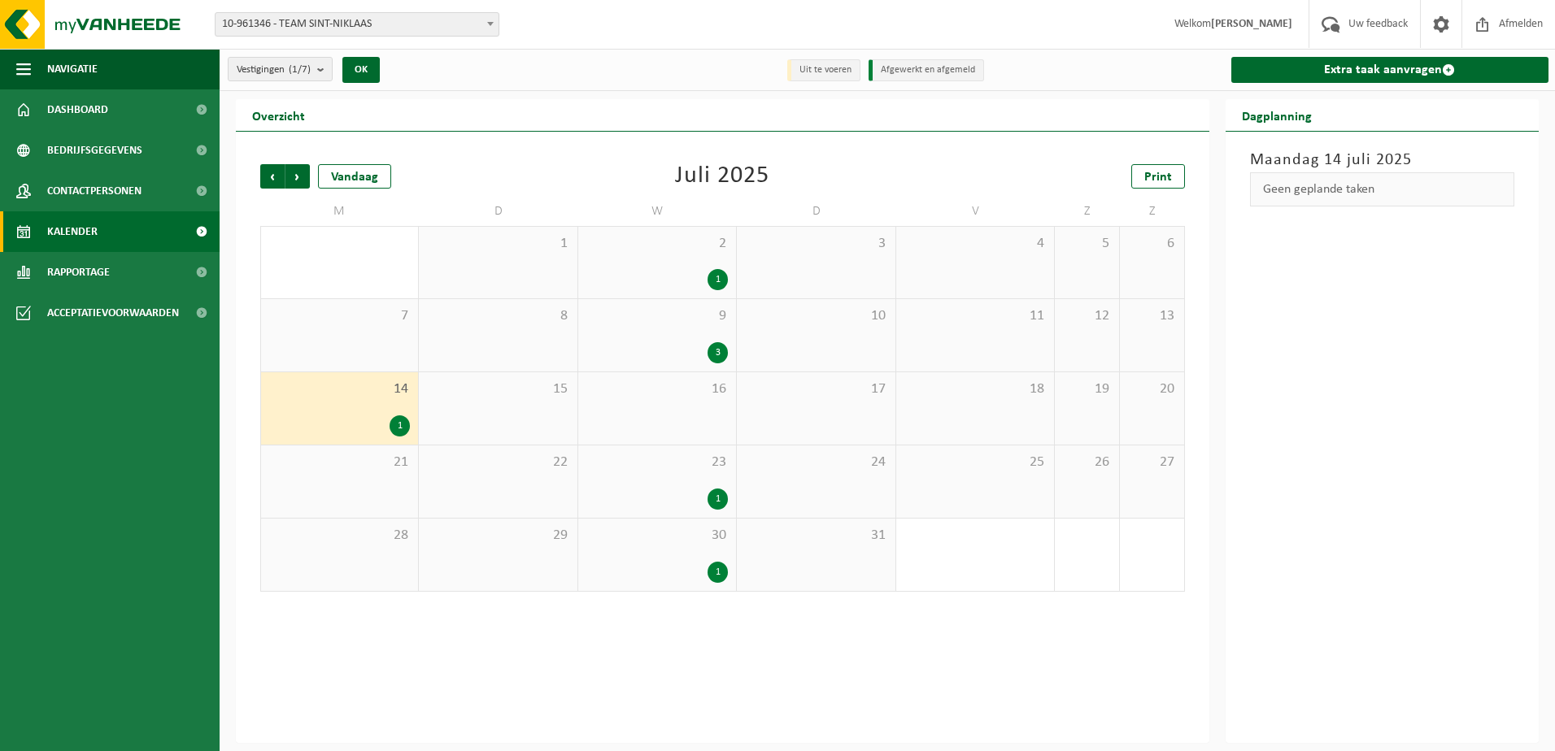
click at [399, 418] on div "1" at bounding box center [399, 425] width 20 height 21
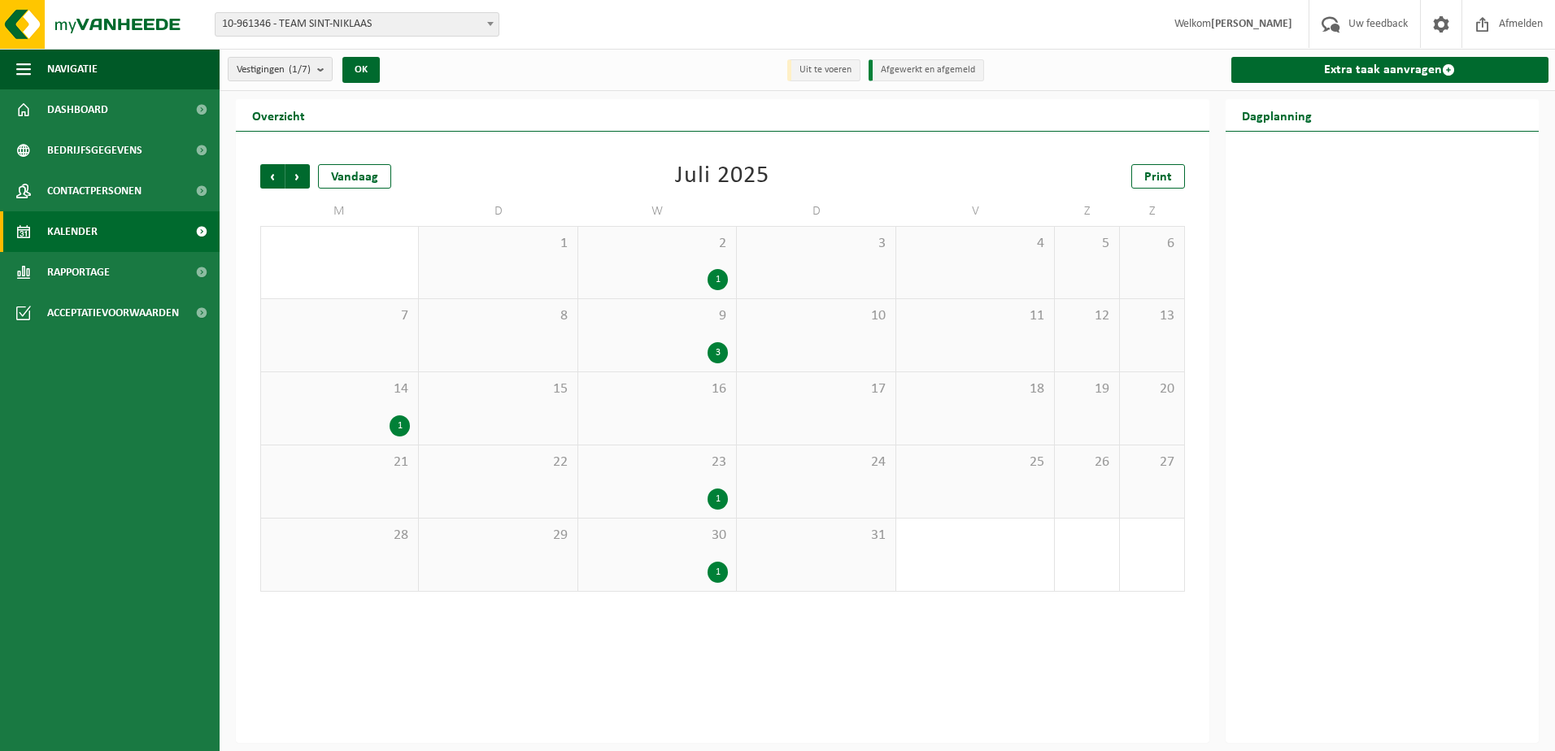
click at [400, 418] on div "1" at bounding box center [399, 425] width 20 height 21
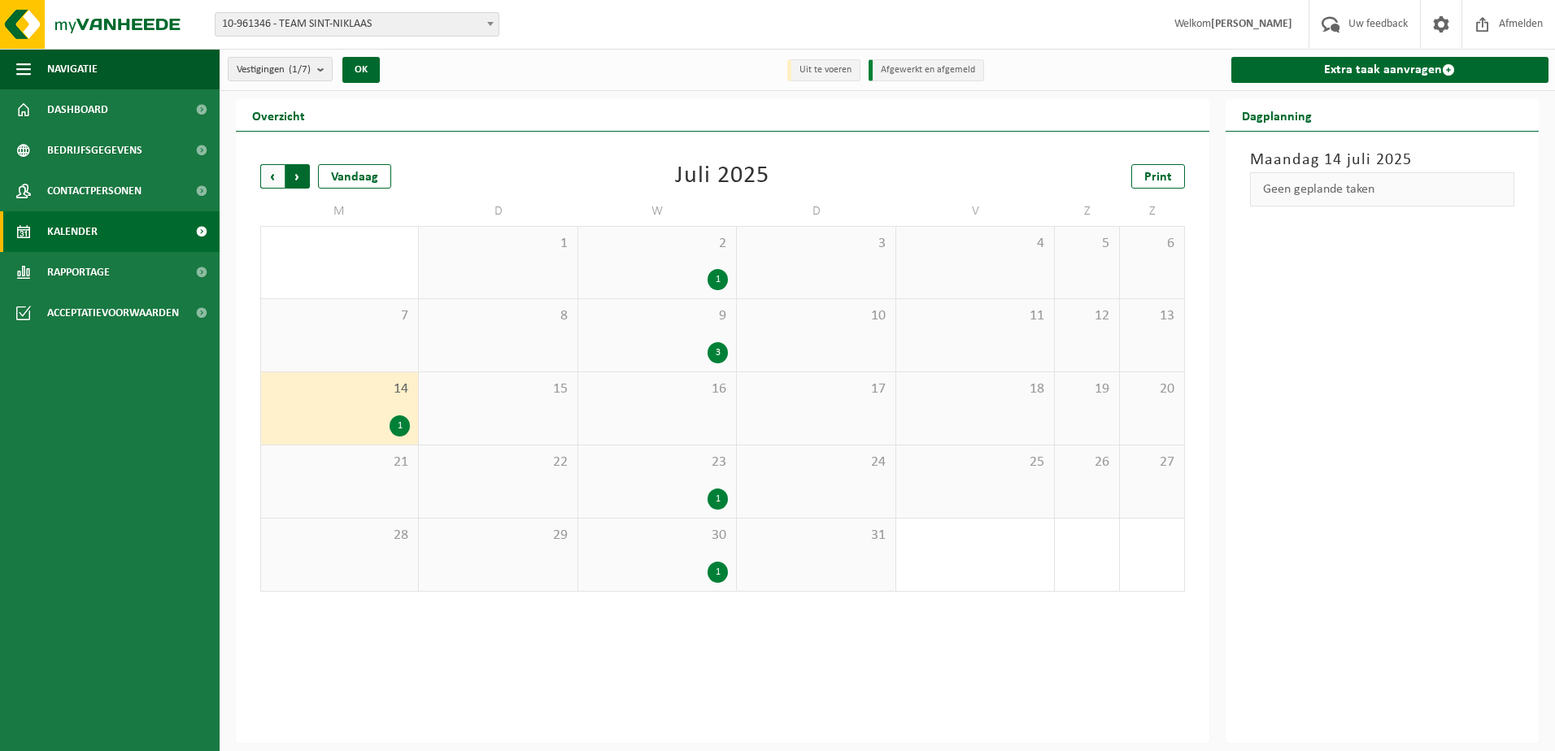
click at [271, 172] on span "Vorige" at bounding box center [272, 176] width 24 height 24
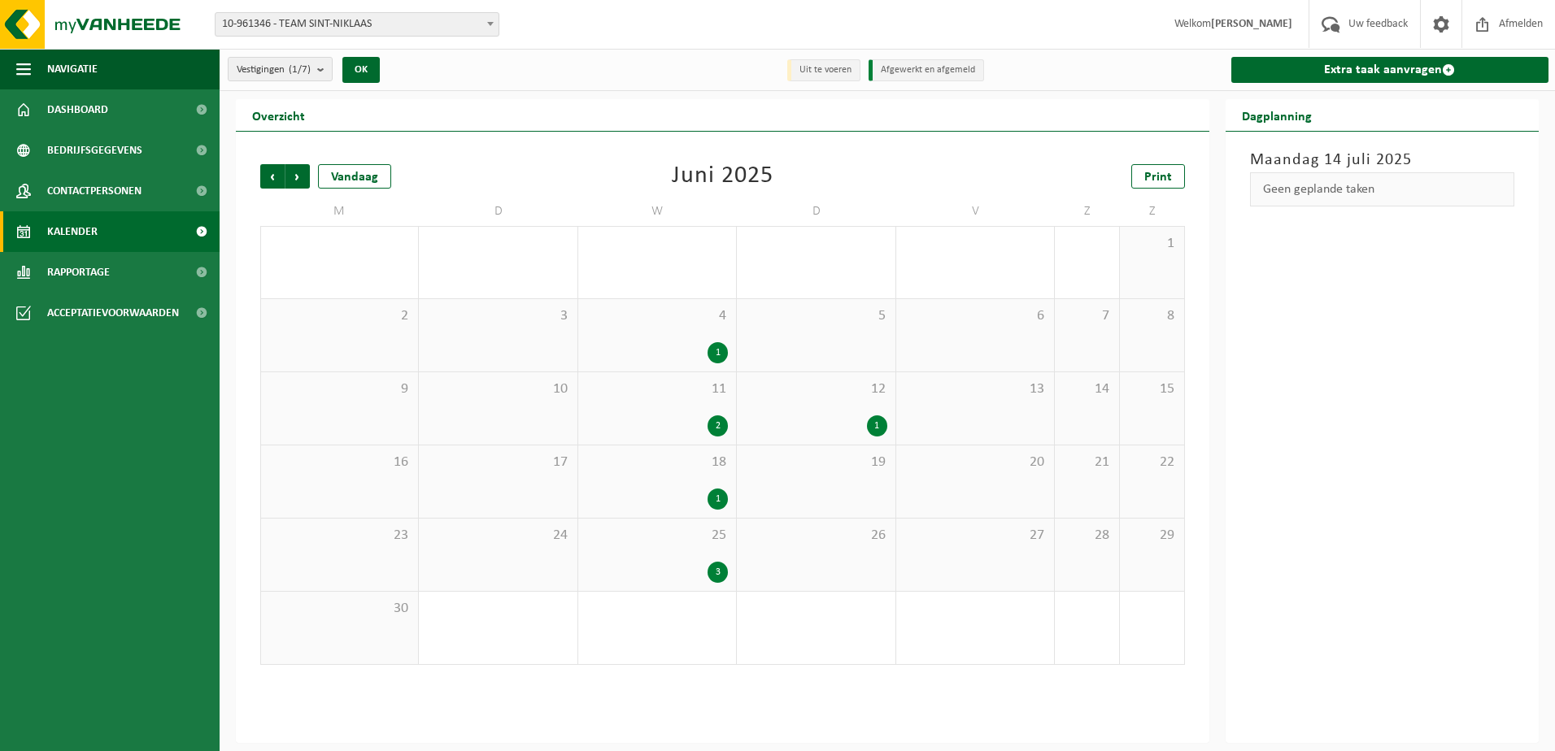
click at [271, 172] on span "Vorige" at bounding box center [272, 176] width 24 height 24
click at [737, 568] on div "29" at bounding box center [816, 555] width 158 height 72
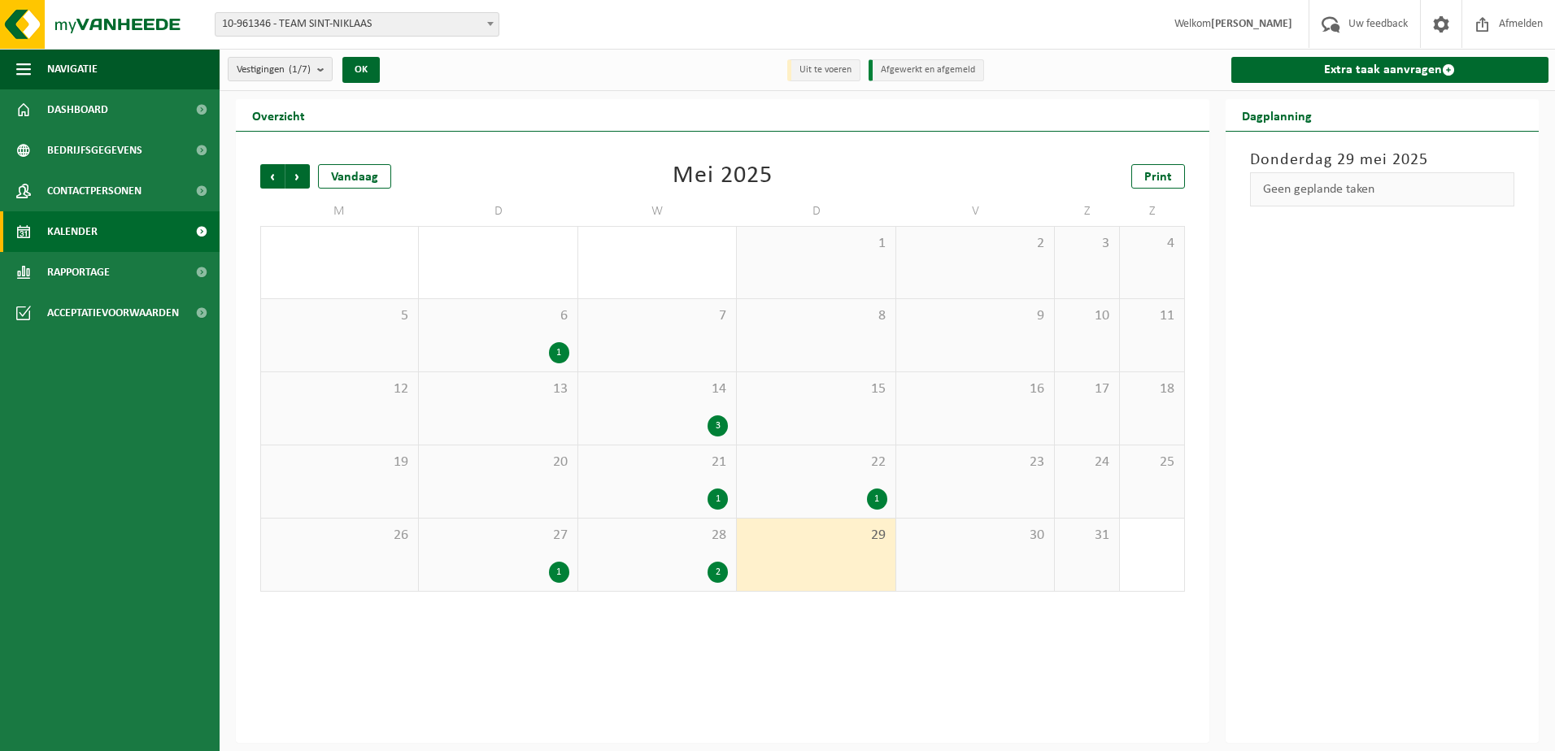
click at [722, 566] on div "2" at bounding box center [717, 572] width 20 height 21
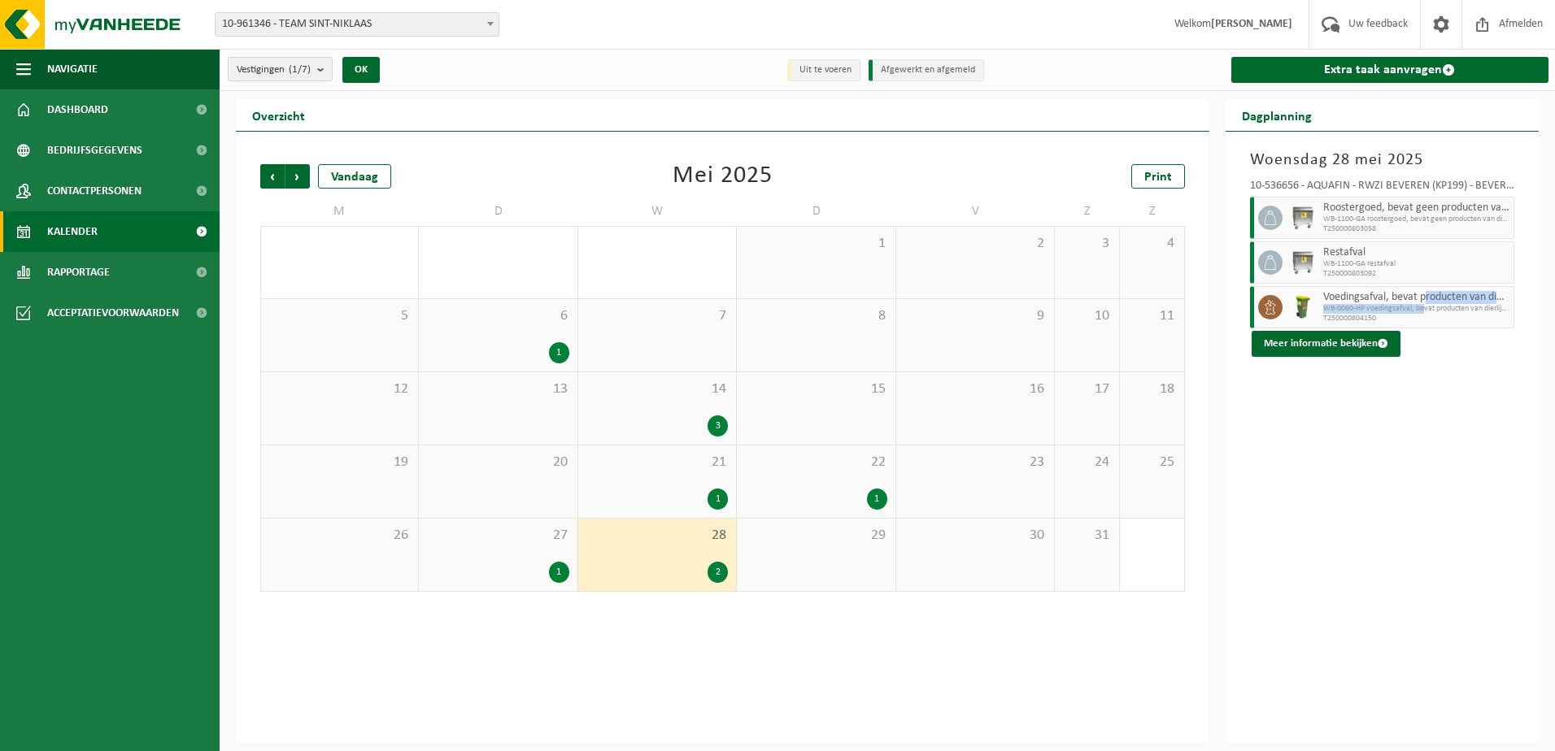
drag, startPoint x: 1425, startPoint y: 304, endPoint x: 1429, endPoint y: 295, distance: 9.8
click at [1429, 295] on div "Voedingsafval, bevat producten van dierlijke oorsprong, onverpakt, categorie 3 …" at bounding box center [1417, 307] width 196 height 42
drag, startPoint x: 1429, startPoint y: 295, endPoint x: 1337, endPoint y: 255, distance: 100.1
click at [1337, 255] on span "Restafval" at bounding box center [1416, 252] width 187 height 13
click at [1327, 340] on button "Meer informatie bekijken" at bounding box center [1325, 344] width 149 height 26
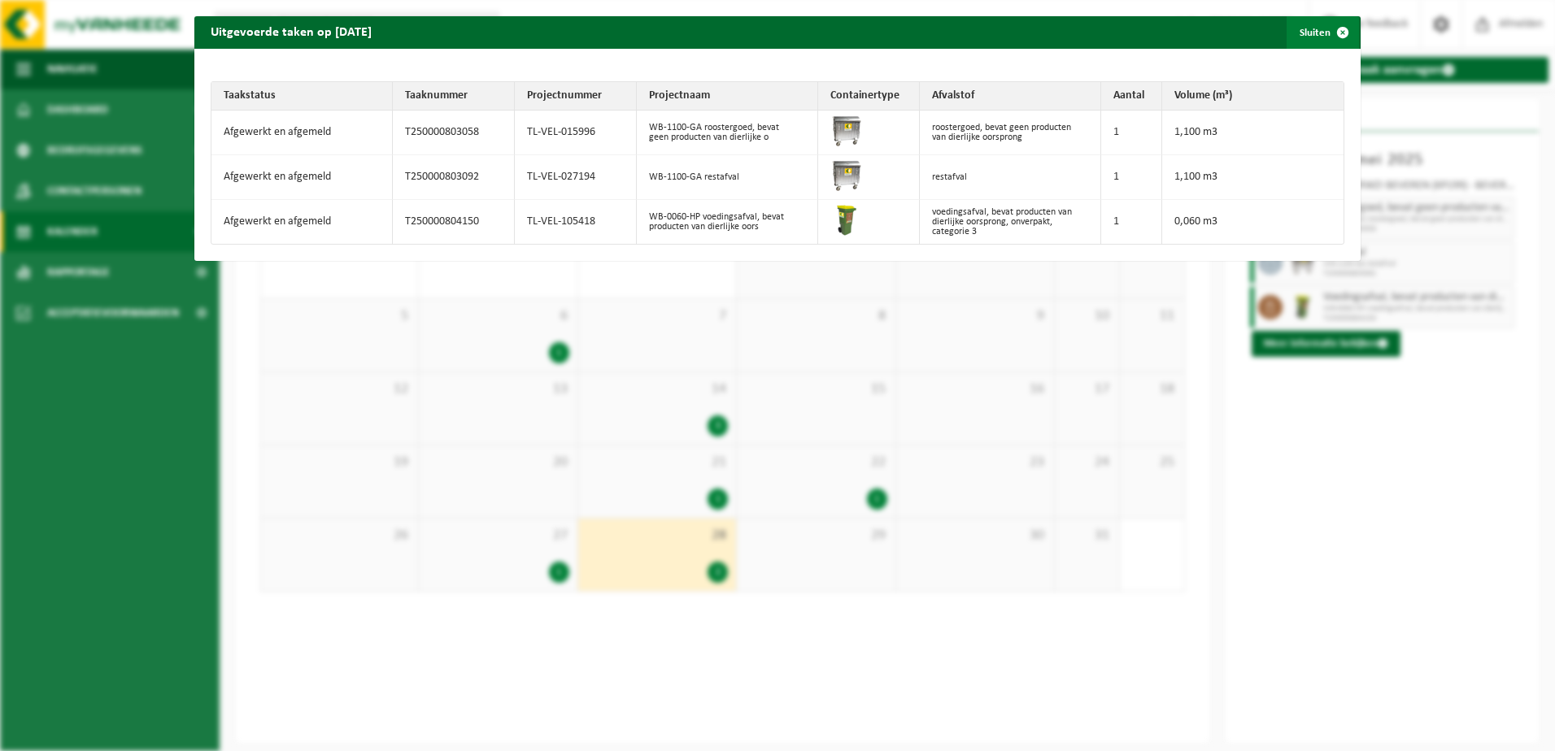
click at [1330, 32] on span "button" at bounding box center [1342, 32] width 33 height 33
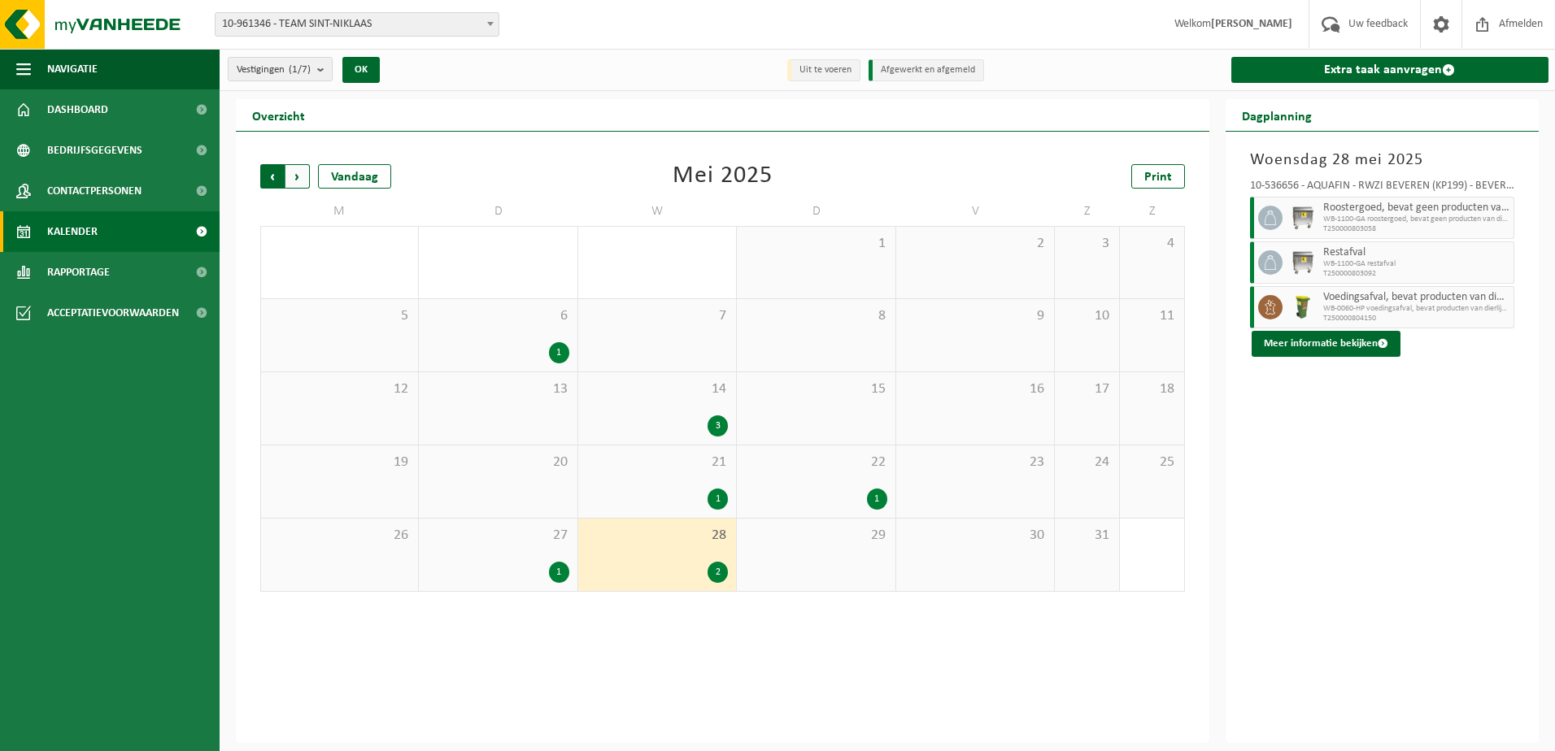
click at [298, 176] on span "Volgende" at bounding box center [297, 176] width 24 height 24
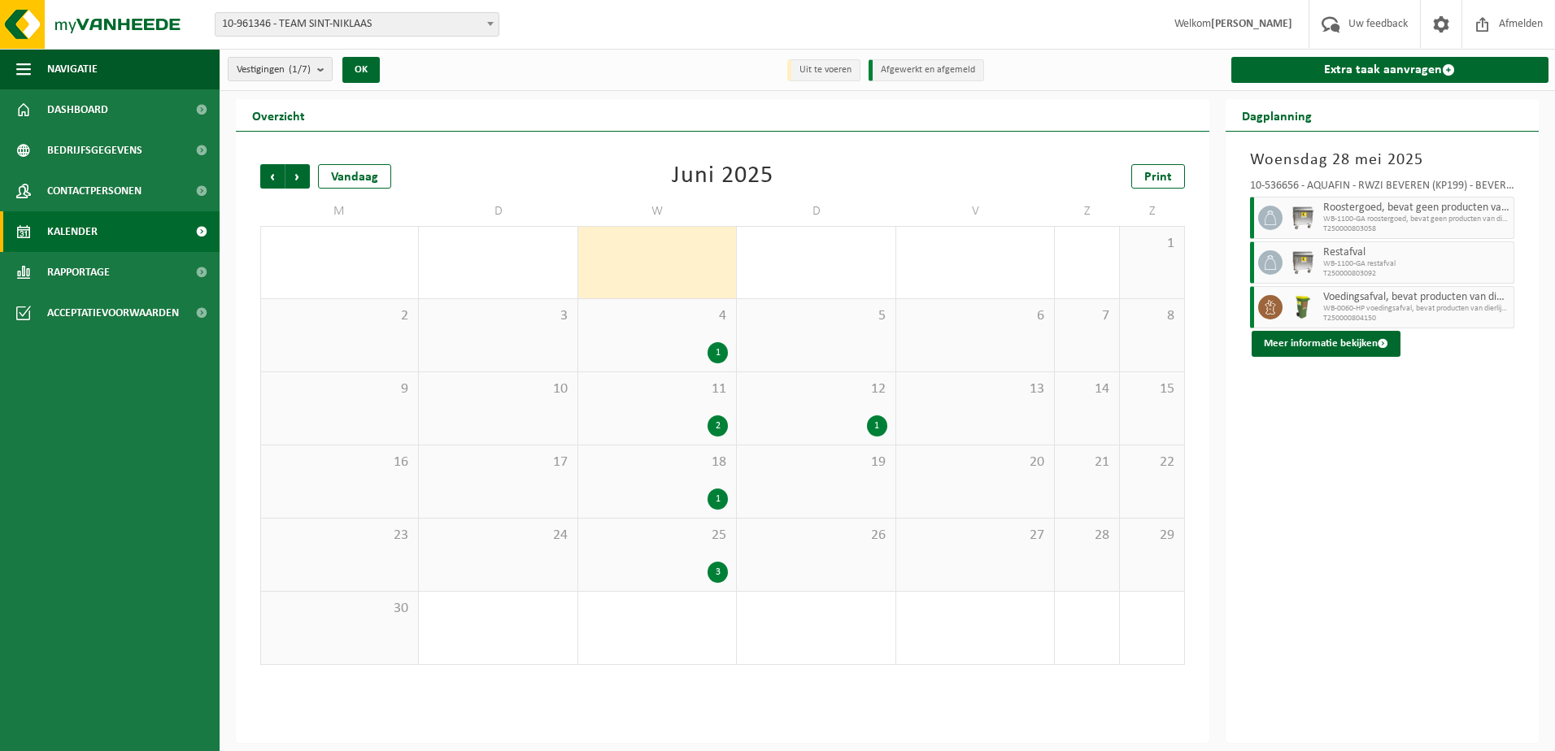
click at [297, 176] on span "Volgende" at bounding box center [297, 176] width 24 height 24
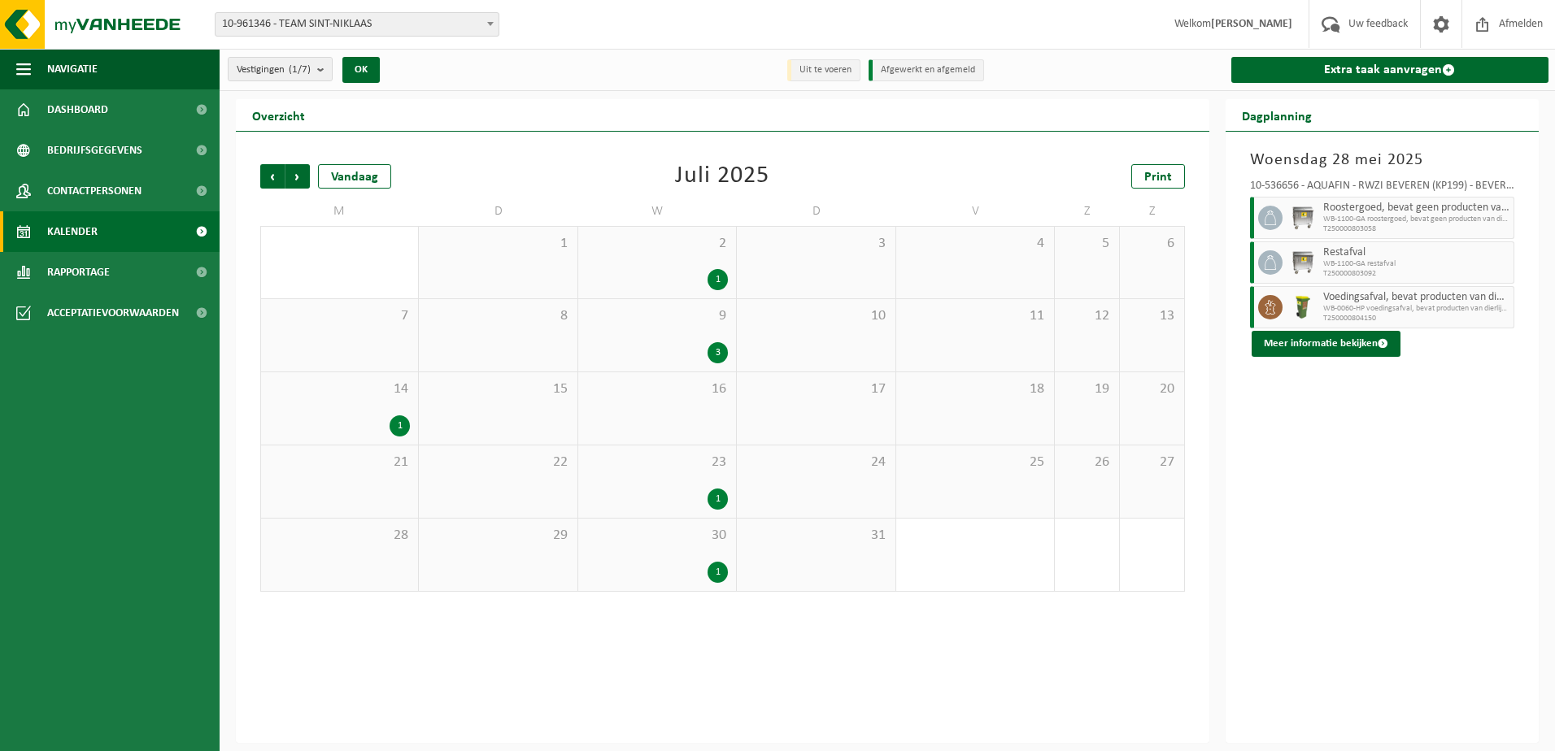
click at [297, 176] on span "Volgende" at bounding box center [297, 176] width 24 height 24
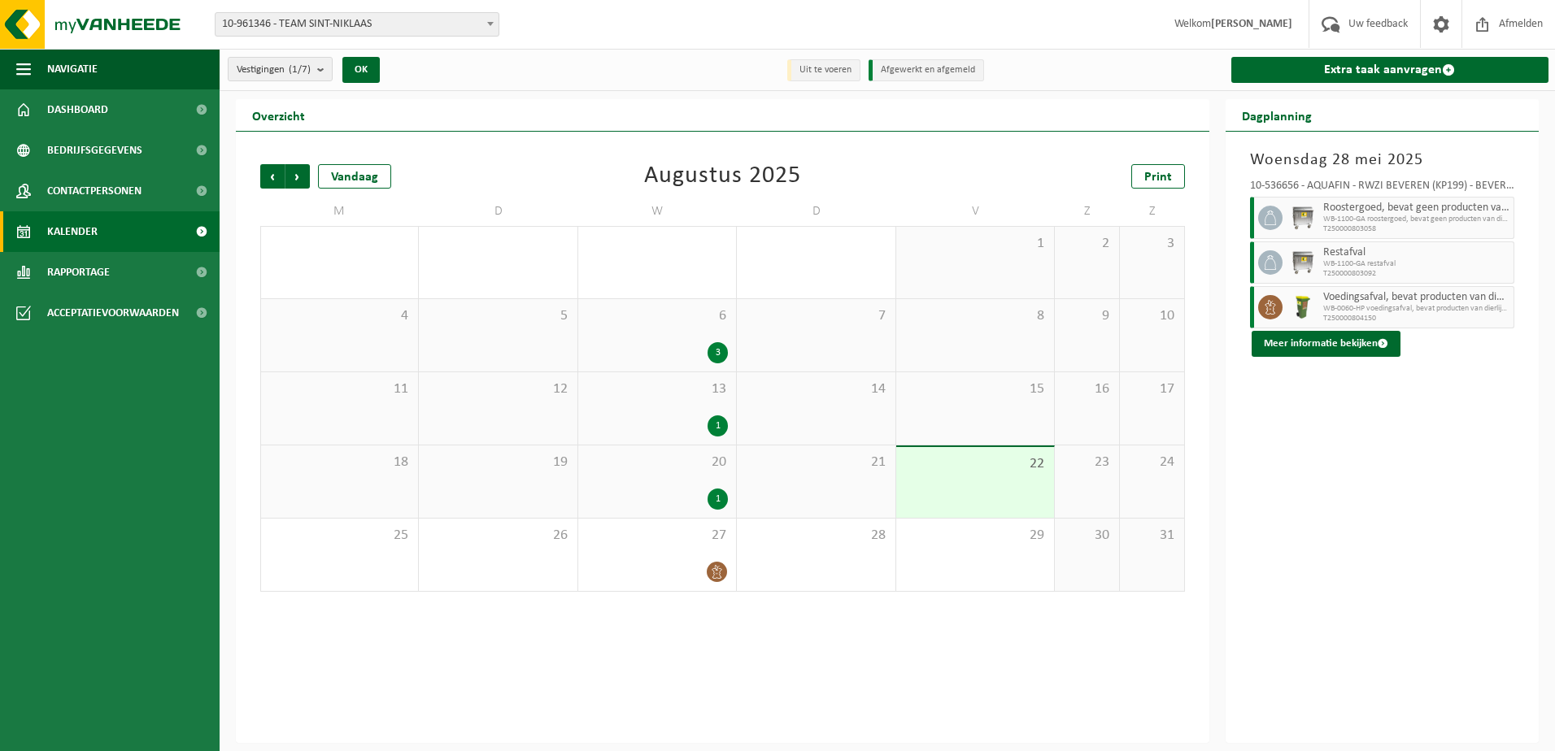
click at [715, 416] on div "1" at bounding box center [717, 425] width 20 height 21
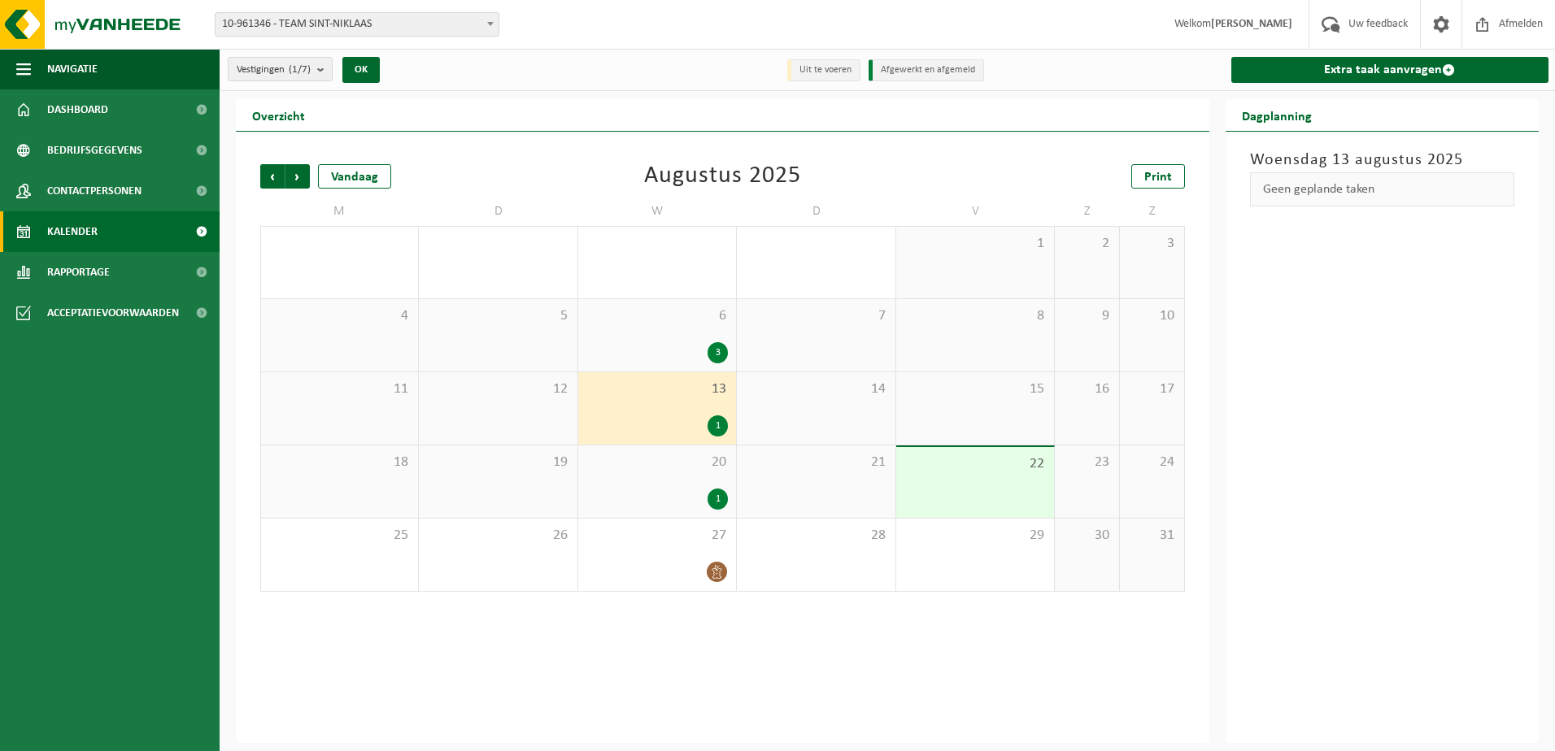
click at [712, 342] on div "3" at bounding box center [656, 352] width 141 height 21
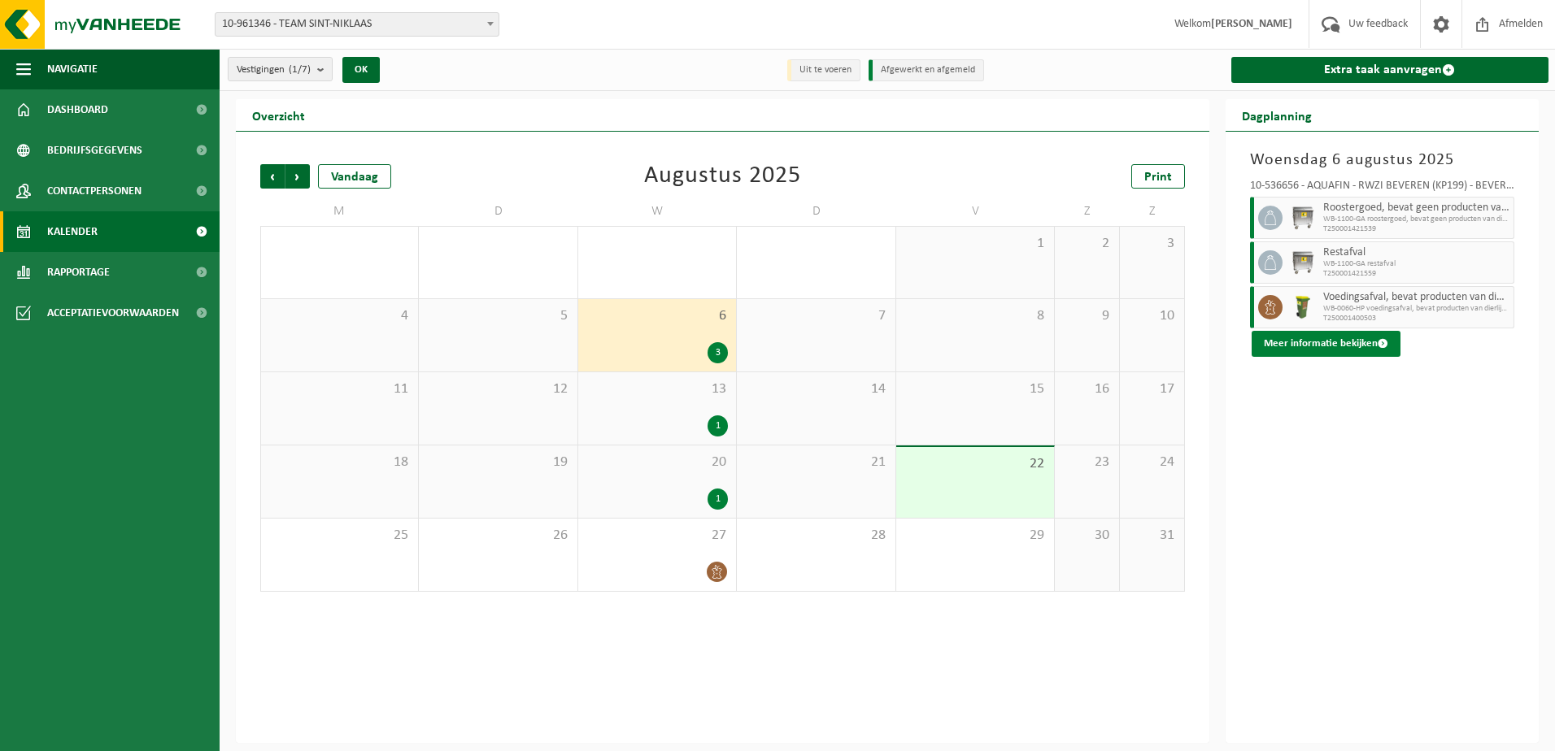
click at [1341, 340] on button "Meer informatie bekijken" at bounding box center [1325, 344] width 149 height 26
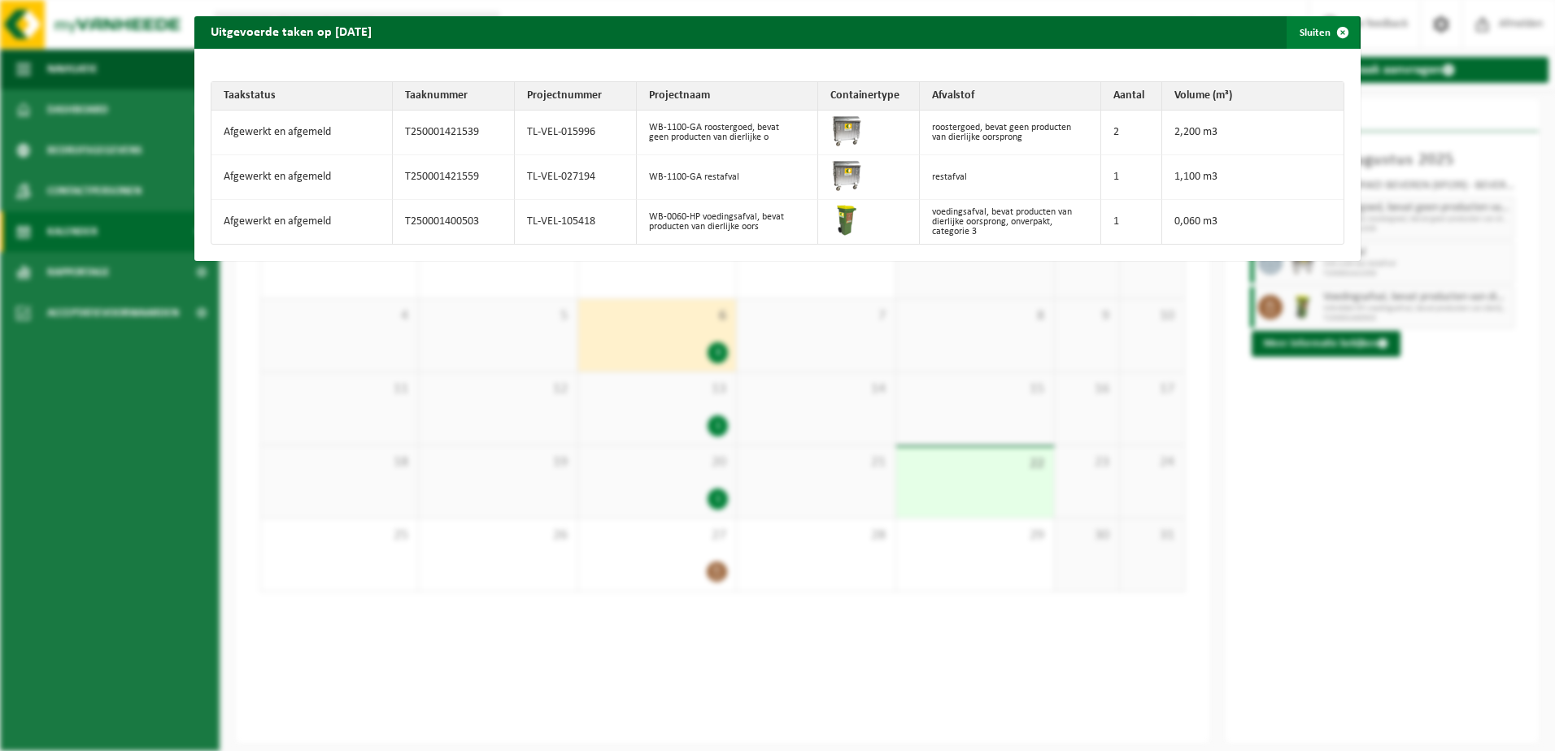
click at [1333, 27] on span "button" at bounding box center [1342, 32] width 33 height 33
